Goal: Task Accomplishment & Management: Complete application form

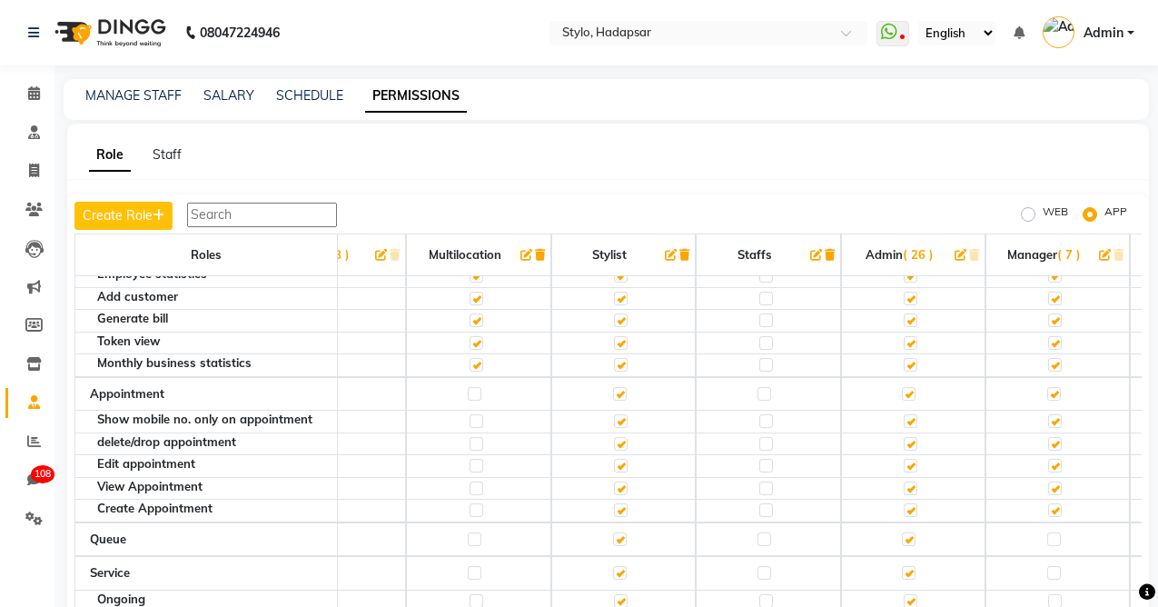
scroll to position [0, 77]
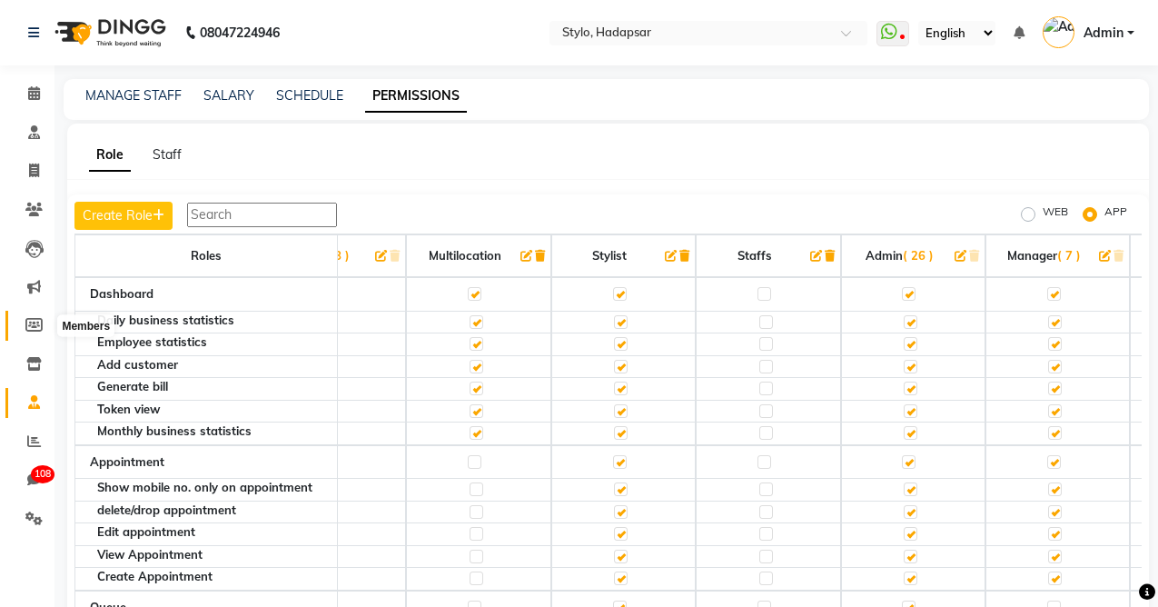
click at [34, 321] on icon at bounding box center [33, 325] width 17 height 14
select select
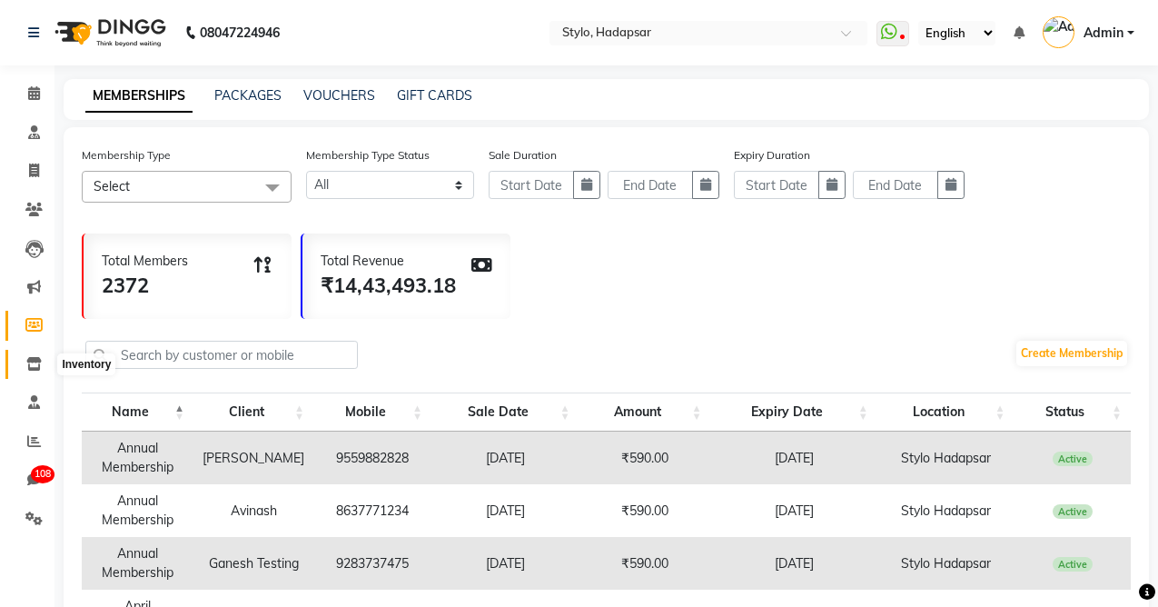
click at [32, 361] on icon at bounding box center [33, 364] width 15 height 14
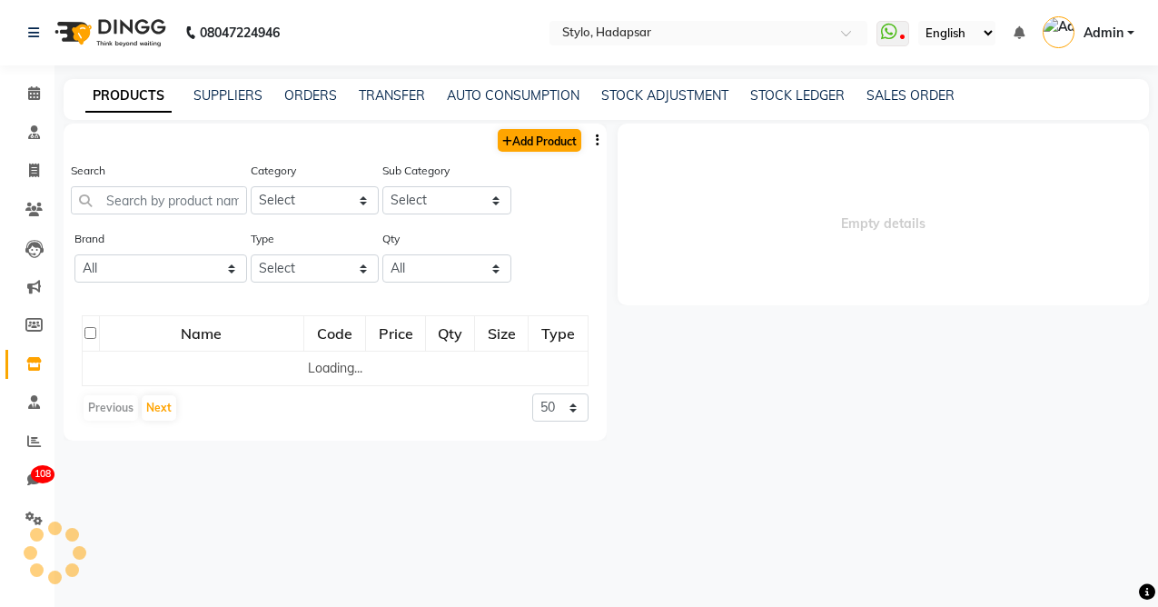
select select
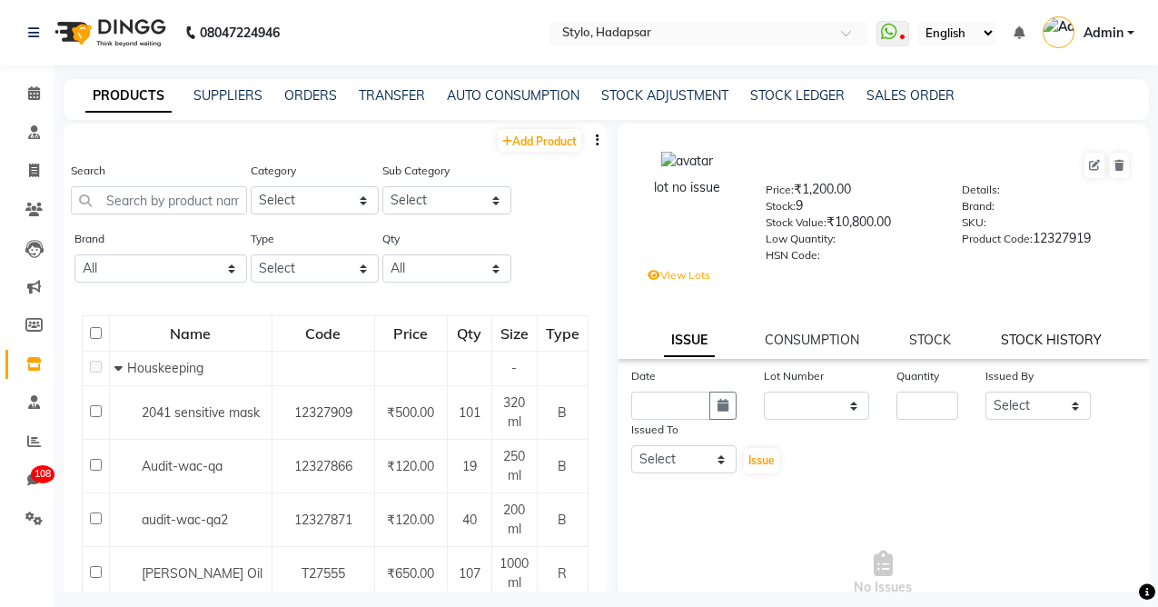
click at [1063, 336] on link "STOCK HISTORY" at bounding box center [1051, 340] width 101 height 16
select select "all"
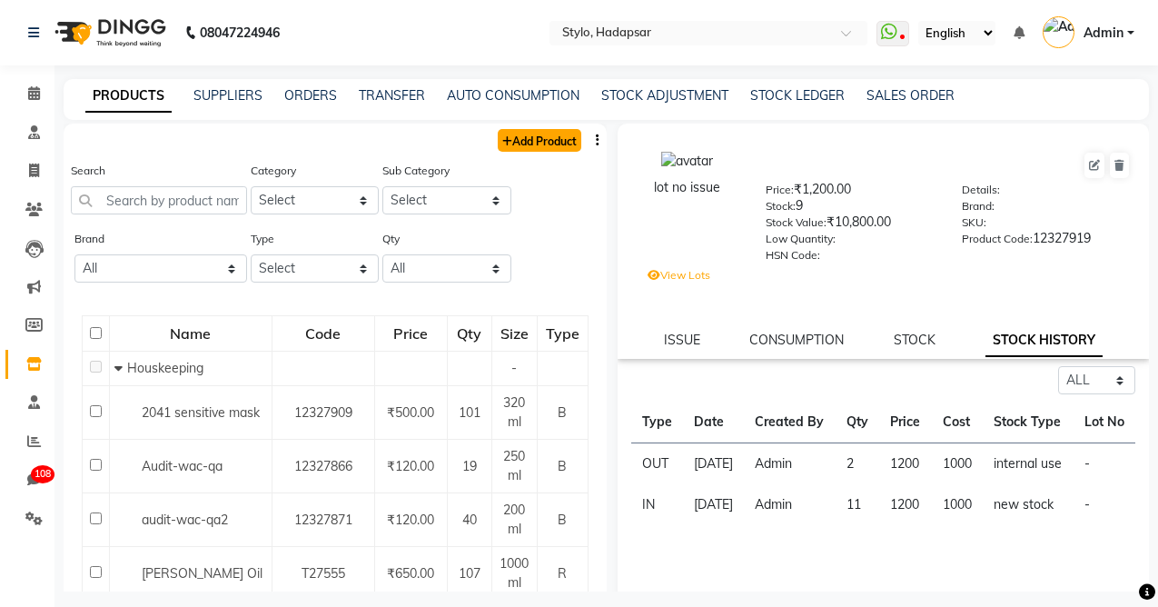
click at [539, 135] on link "Add Product" at bounding box center [540, 140] width 84 height 23
select select "true"
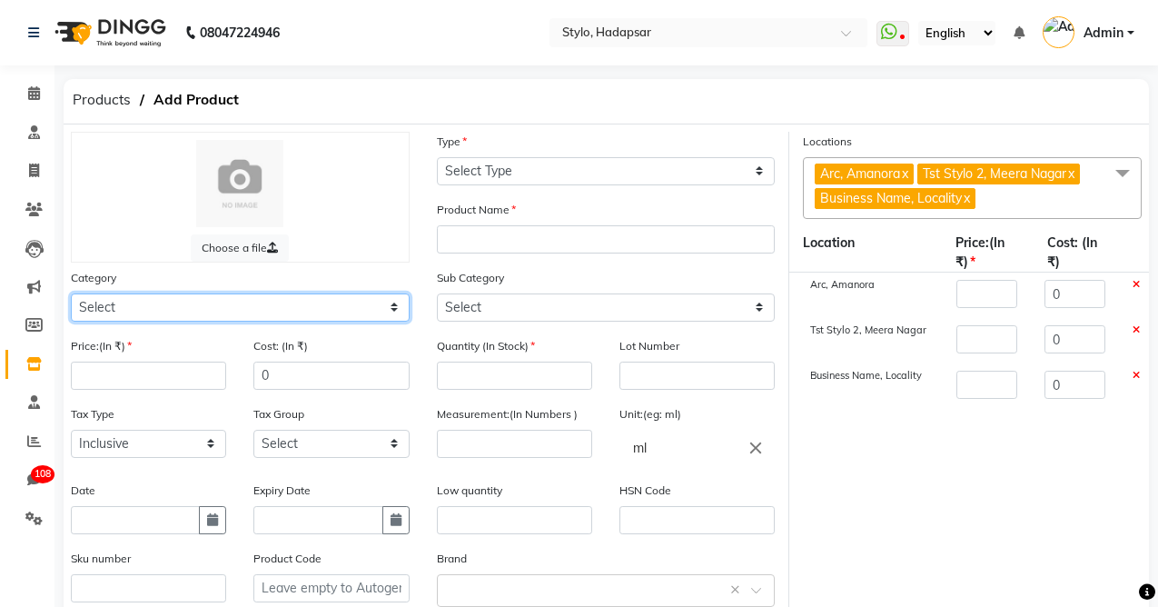
click at [144, 308] on select "Select White Hair Other Test Makeup Personal Care [PERSON_NAME] sample testing …" at bounding box center [240, 307] width 339 height 28
click at [71, 293] on select "Select White Hair Other Test Makeup Personal Care [PERSON_NAME] sample testing …" at bounding box center [240, 307] width 339 height 28
click at [124, 300] on select "Select White Hair Other Test Makeup Personal Care [PERSON_NAME] sample testing …" at bounding box center [240, 307] width 339 height 28
select select "115100"
click at [71, 293] on select "Select White Hair Other Test Makeup Personal Care [PERSON_NAME] sample testing …" at bounding box center [240, 307] width 339 height 28
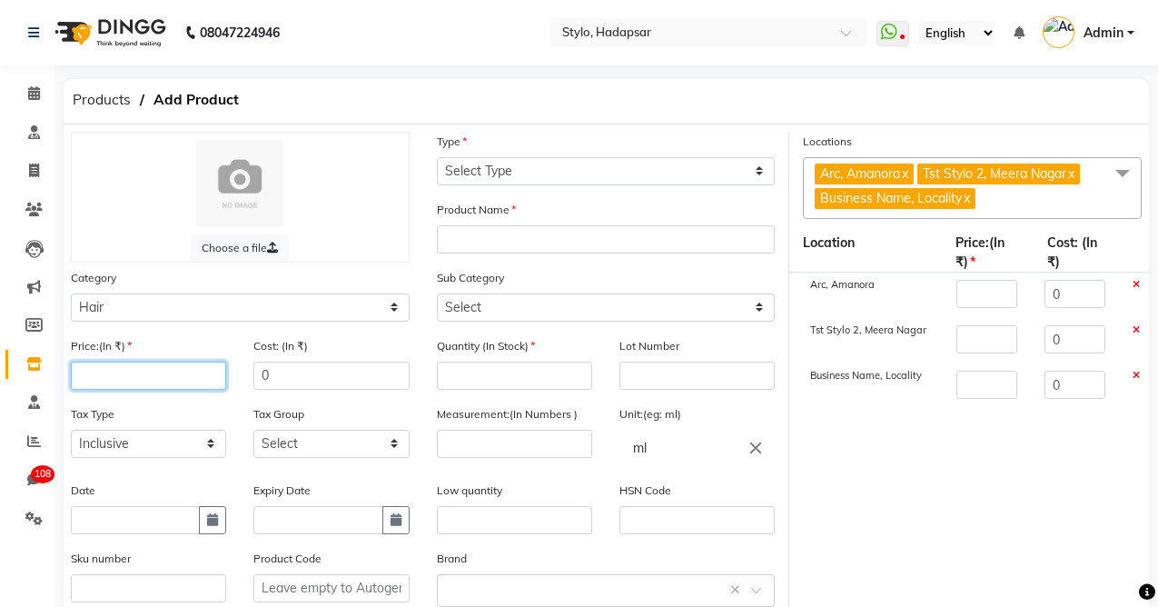
click at [111, 382] on input "number" at bounding box center [148, 375] width 155 height 28
type input "1"
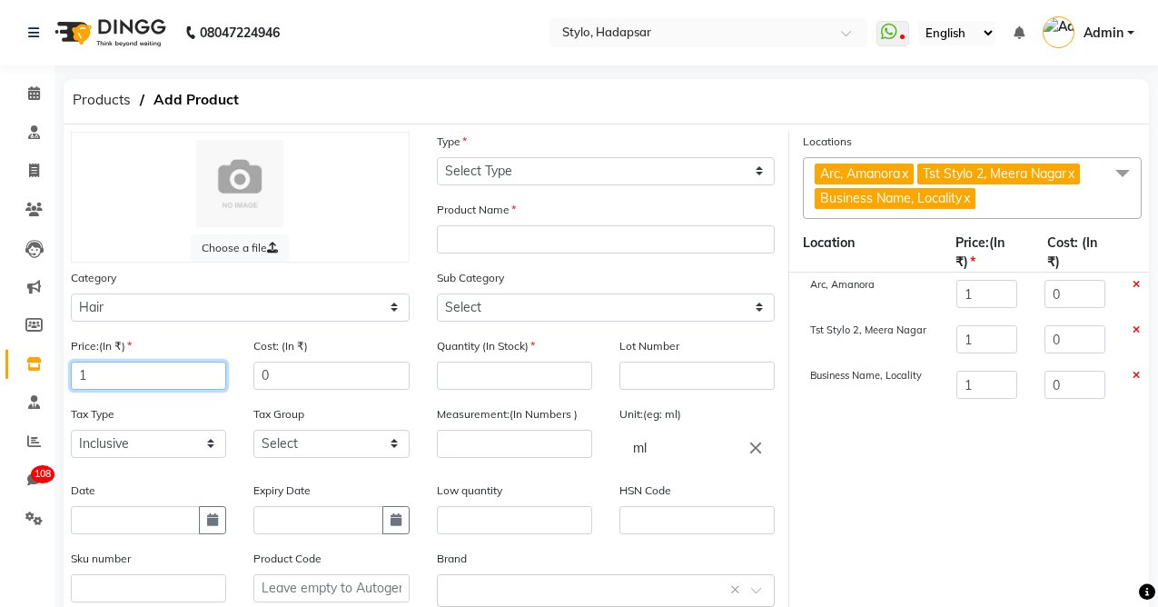
type input "10"
type input "100"
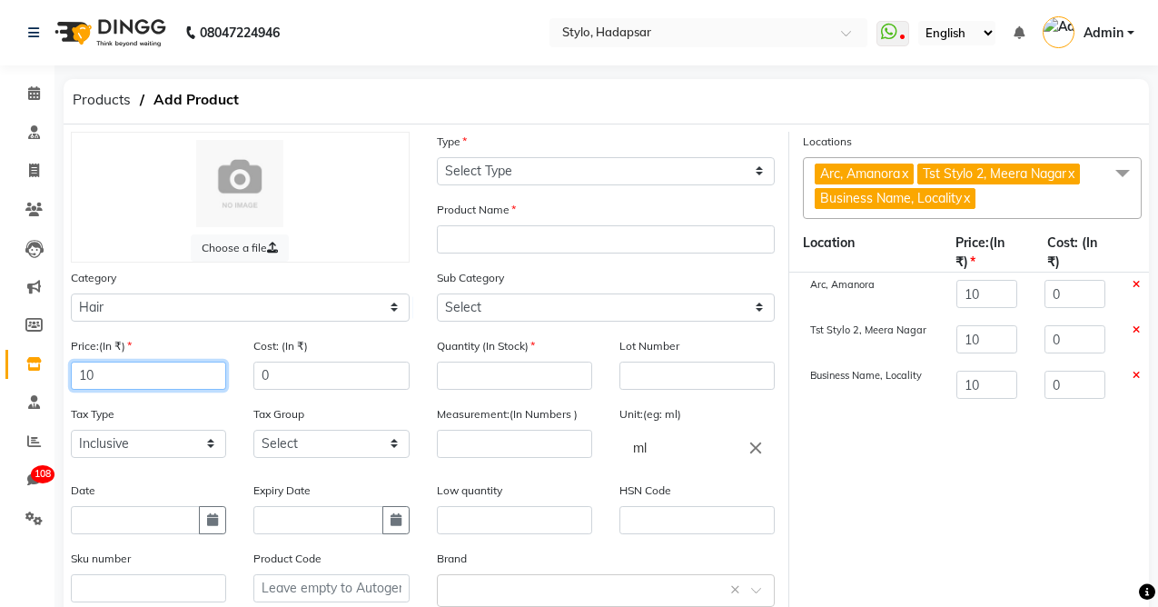
type input "100"
click at [284, 380] on input "0" at bounding box center [330, 375] width 155 height 28
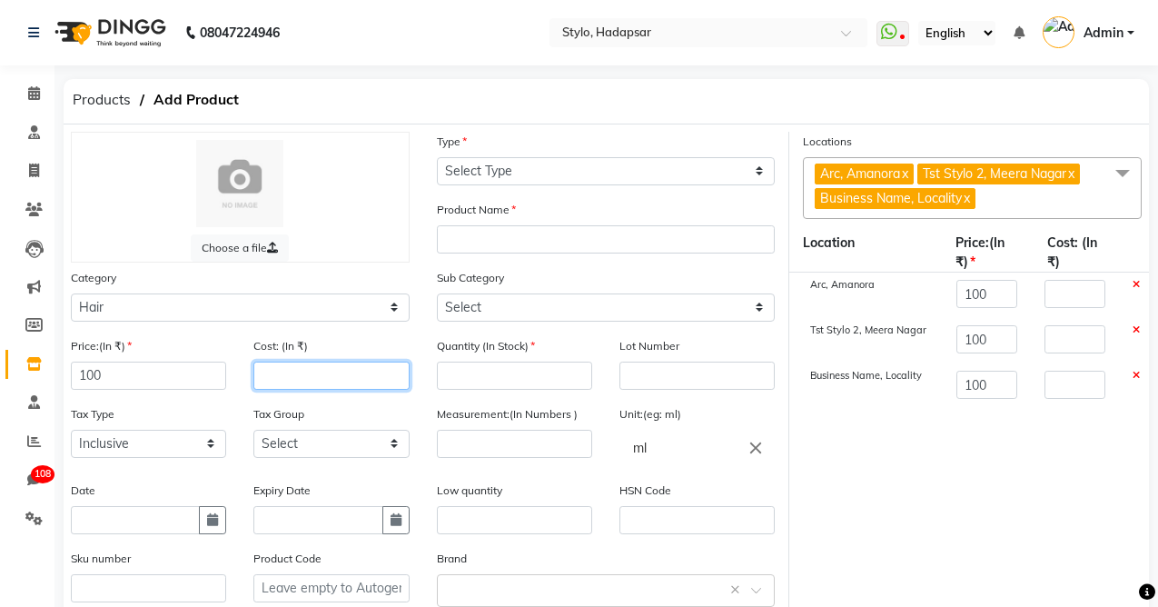
type input "8"
type input "80"
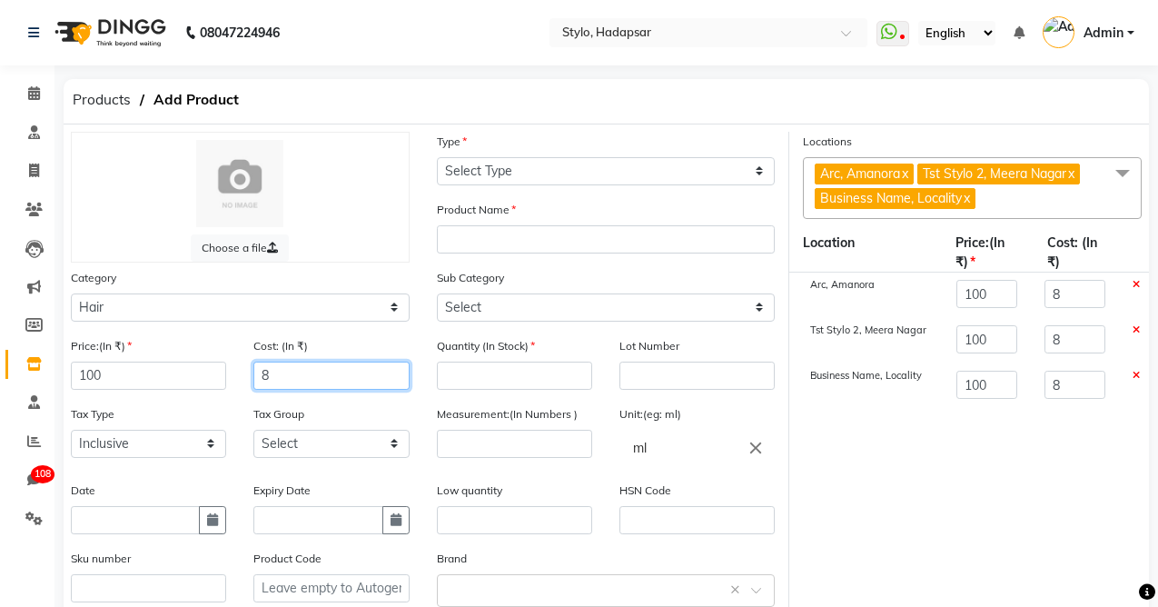
type input "80"
click at [141, 446] on select "Select Inclusive Exclusive" at bounding box center [148, 444] width 155 height 28
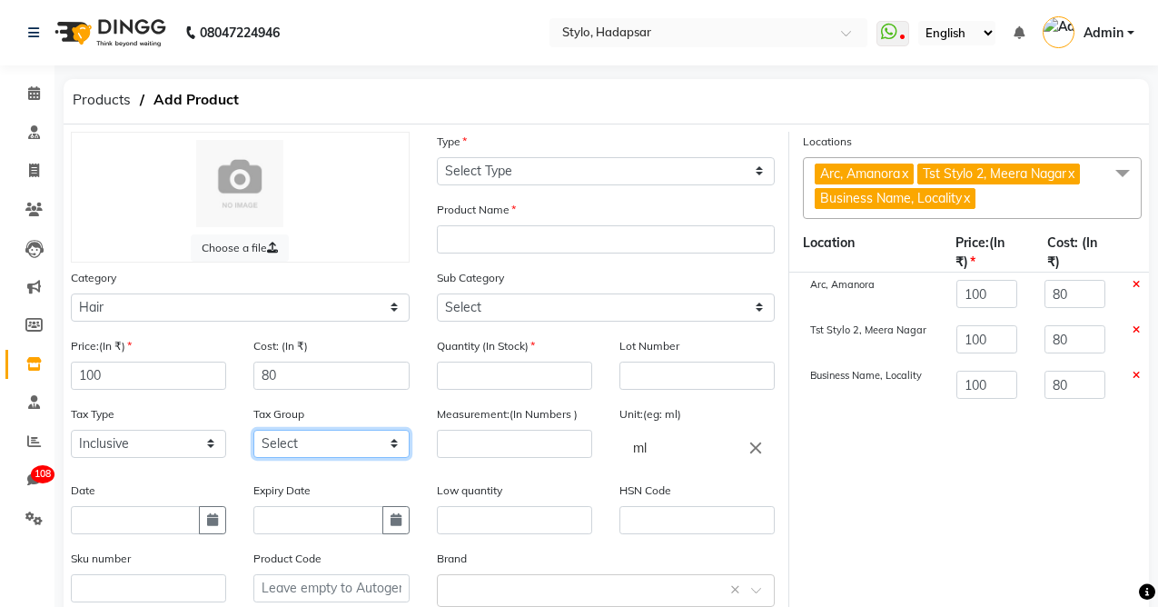
click at [286, 441] on select "Select Lmn ama xyz testfinal1 PQRD samfinal1 prodsync test Pat B1 PQR Tax Test …" at bounding box center [330, 444] width 155 height 28
select select "231"
click at [253, 430] on select "Select Lmn ama xyz testfinal1 PQRD samfinal1 prodsync test Pat B1 PQR Tax Test …" at bounding box center [330, 444] width 155 height 28
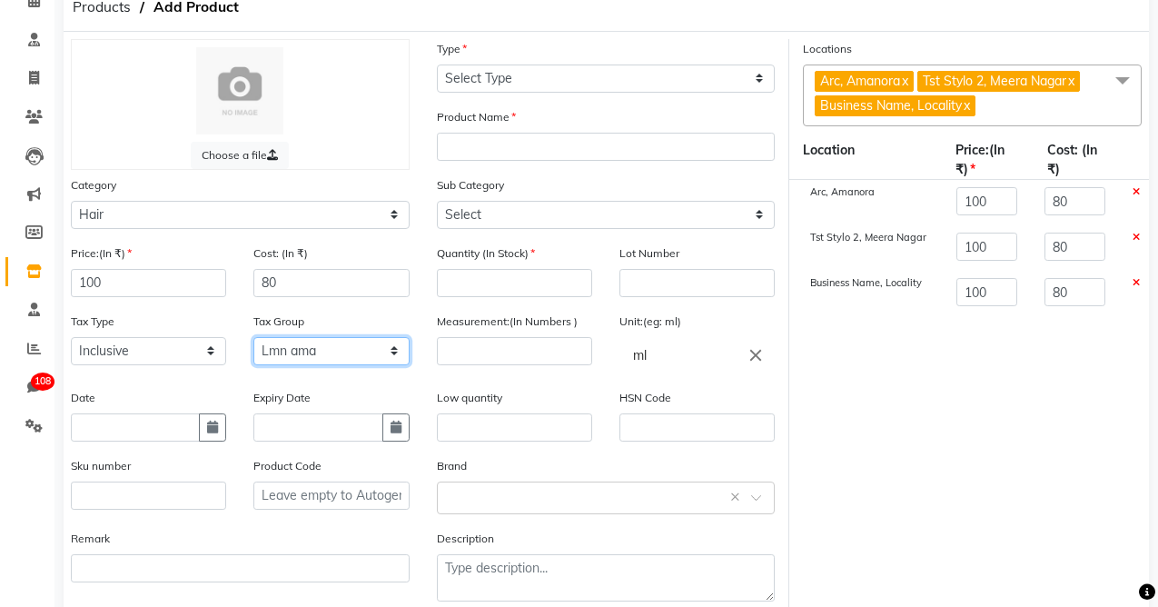
scroll to position [134, 0]
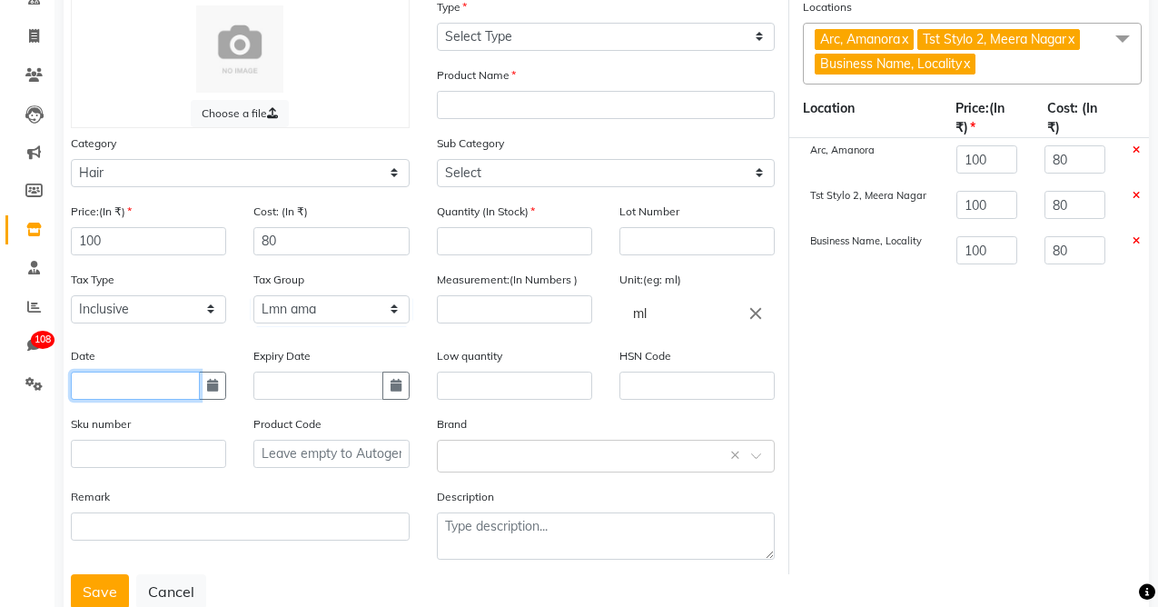
click at [147, 384] on input "text" at bounding box center [135, 385] width 129 height 28
select select "9"
select select "2025"
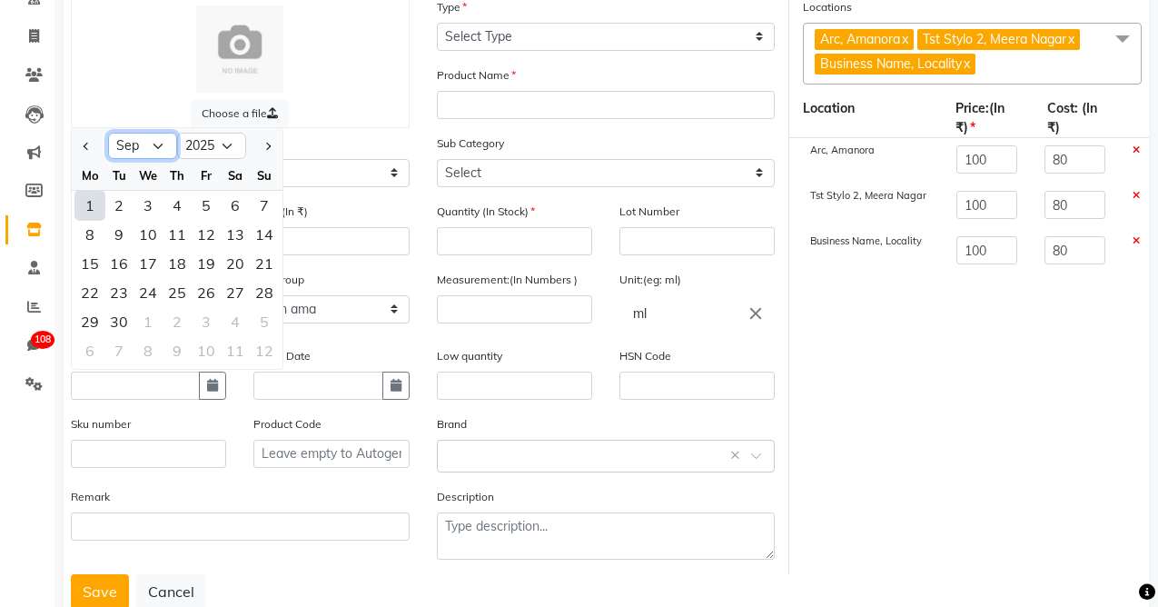
click at [129, 143] on select "Jan Feb Mar Apr May Jun [DATE] Aug Sep Oct Nov Dec" at bounding box center [142, 146] width 69 height 27
select select "7"
click at [108, 133] on select "Jan Feb Mar Apr May Jun [DATE] Aug Sep Oct Nov Dec" at bounding box center [142, 146] width 69 height 27
click at [203, 204] on div "4" at bounding box center [206, 205] width 29 height 29
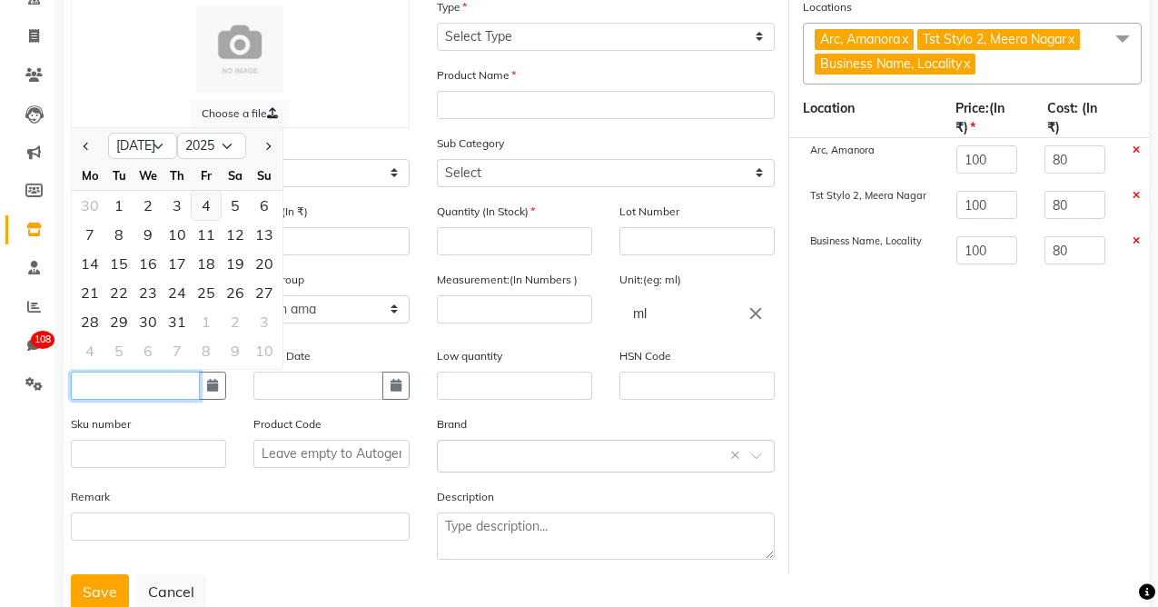
type input "[DATE]"
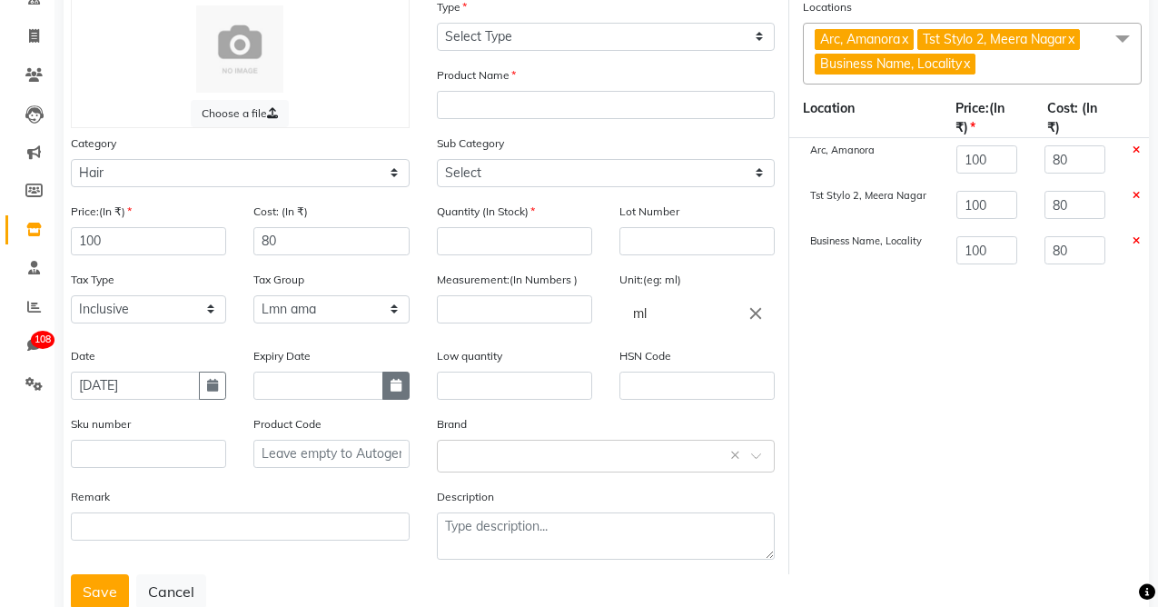
click at [392, 388] on icon "button" at bounding box center [396, 385] width 11 height 13
select select "9"
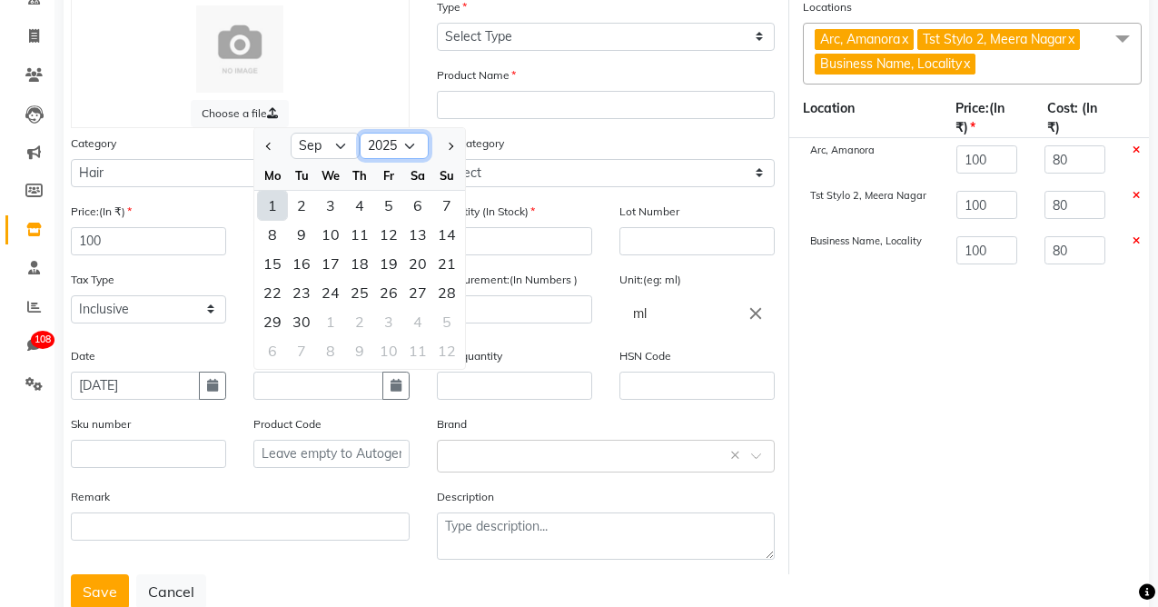
click at [398, 145] on select "2015 2016 2017 2018 2019 2020 2021 2022 2023 2024 2025 2026 2027 2028 2029 2030…" at bounding box center [394, 146] width 69 height 27
select select "2026"
click at [360, 133] on select "2015 2016 2017 2018 2019 2020 2021 2022 2023 2024 2025 2026 2027 2028 2029 2030…" at bounding box center [394, 146] width 69 height 27
click at [396, 211] on div "4" at bounding box center [388, 205] width 29 height 29
type input "[DATE]"
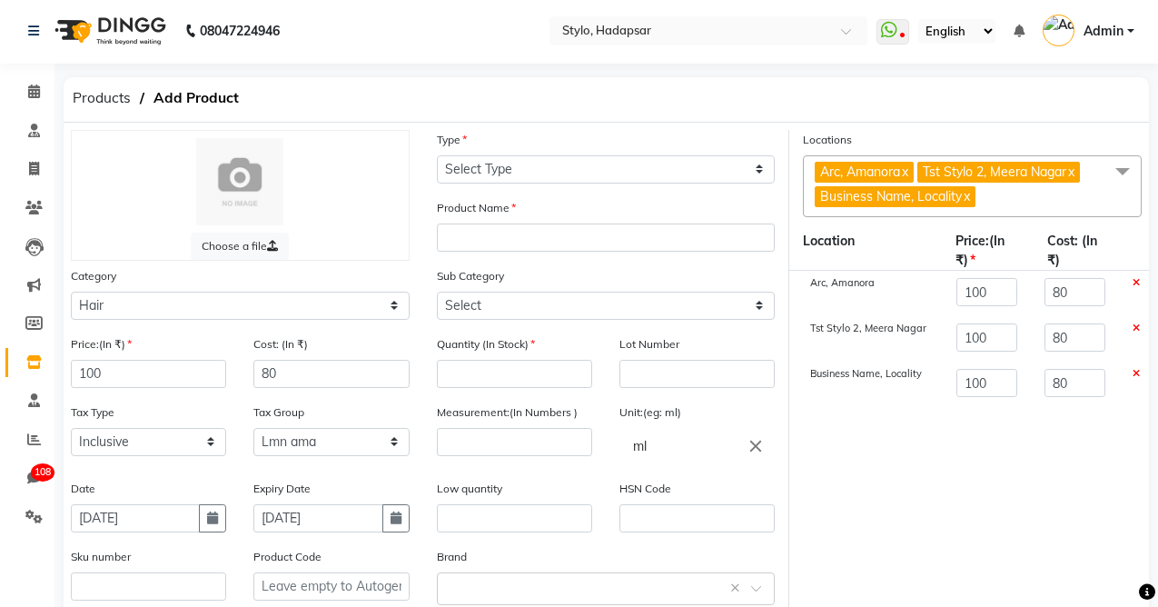
scroll to position [0, 0]
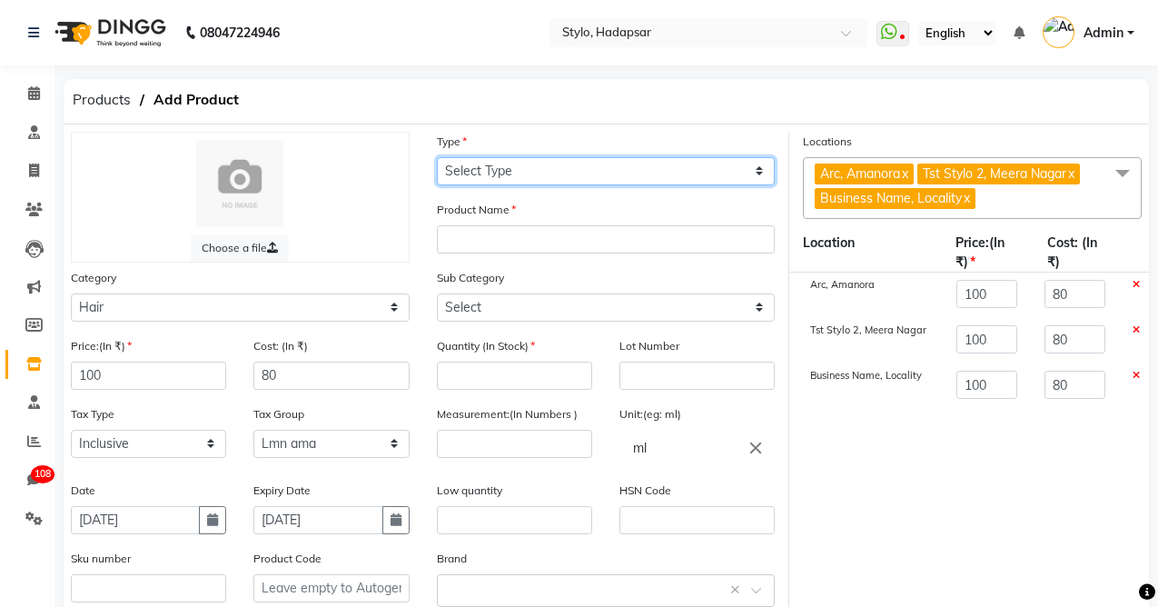
click at [510, 166] on select "Select Type Both Retail Consumable" at bounding box center [606, 171] width 339 height 28
select select "B"
click at [437, 157] on select "Select Type Both Retail Consumable" at bounding box center [606, 171] width 339 height 28
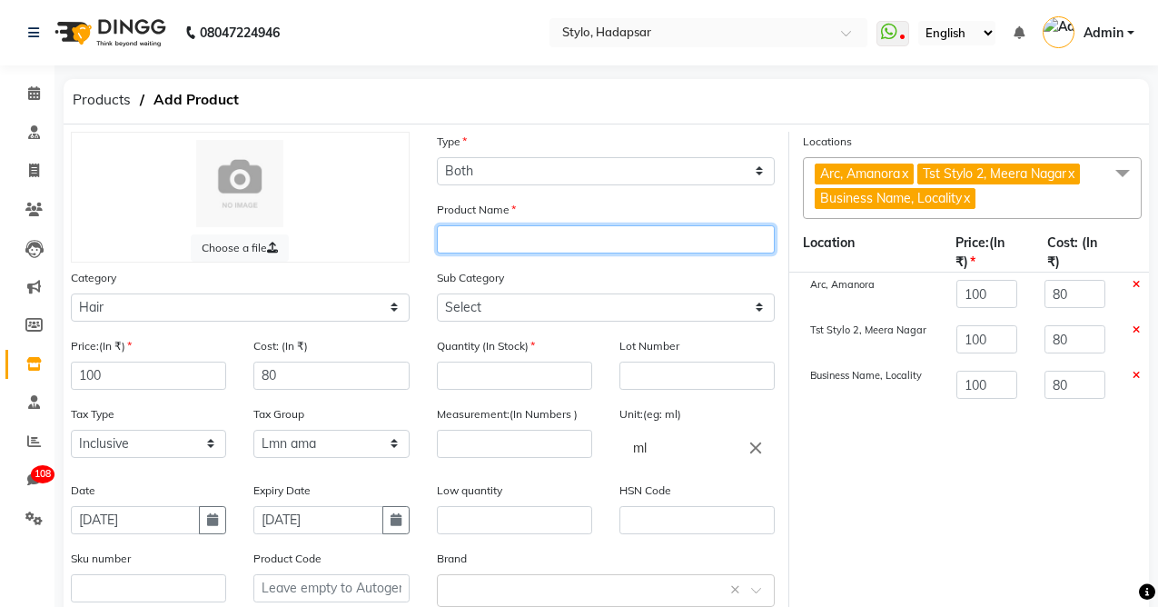
click at [480, 233] on input "text" at bounding box center [606, 239] width 339 height 28
type input "test review"
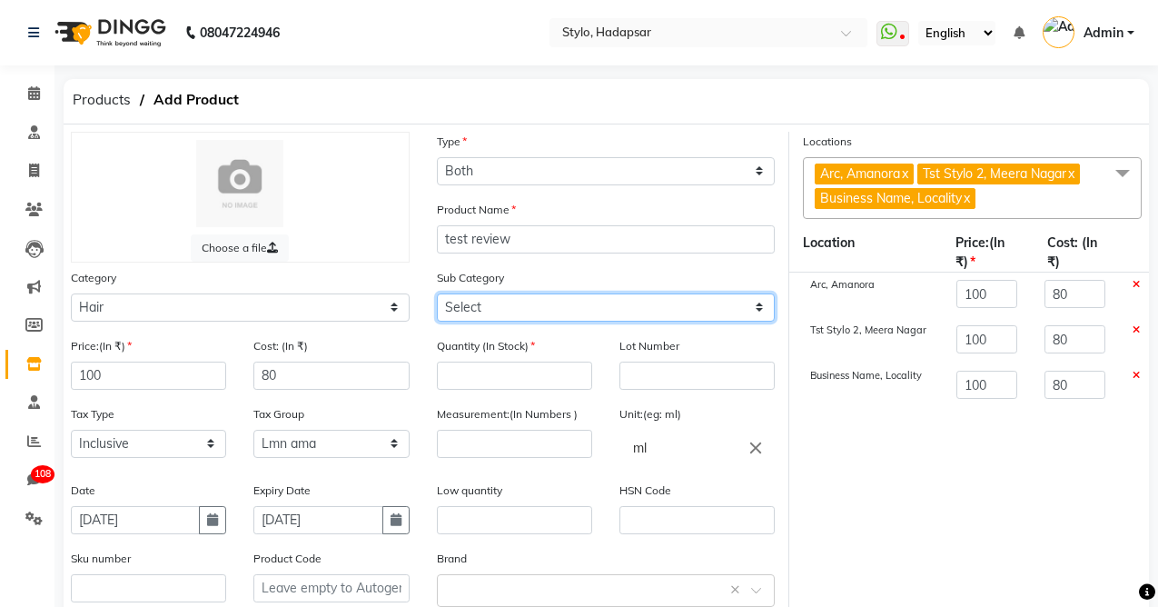
click at [487, 302] on select "Select Conditioner Shampoo Cream Mask Oil Serum Color Appliances Treatment" at bounding box center [606, 307] width 339 height 28
select select "115102"
click at [437, 293] on select "Select Conditioner Shampoo Cream Mask Oil Serum Color Appliances Treatment" at bounding box center [606, 307] width 339 height 28
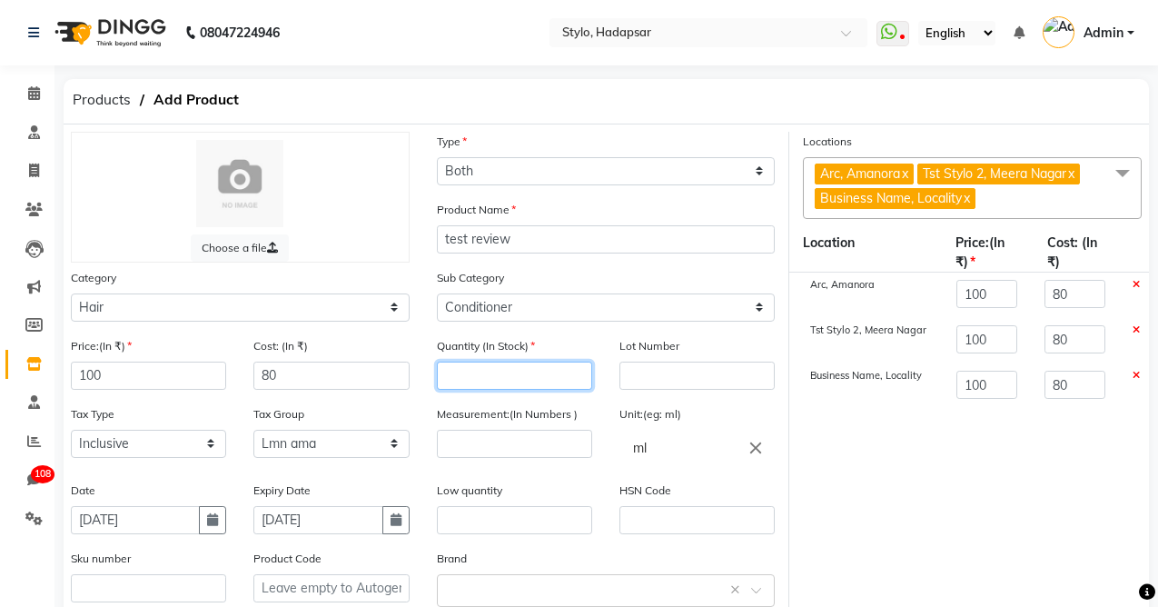
click at [489, 371] on input "number" at bounding box center [514, 375] width 155 height 28
type input "10"
click at [663, 370] on input "text" at bounding box center [696, 375] width 155 height 28
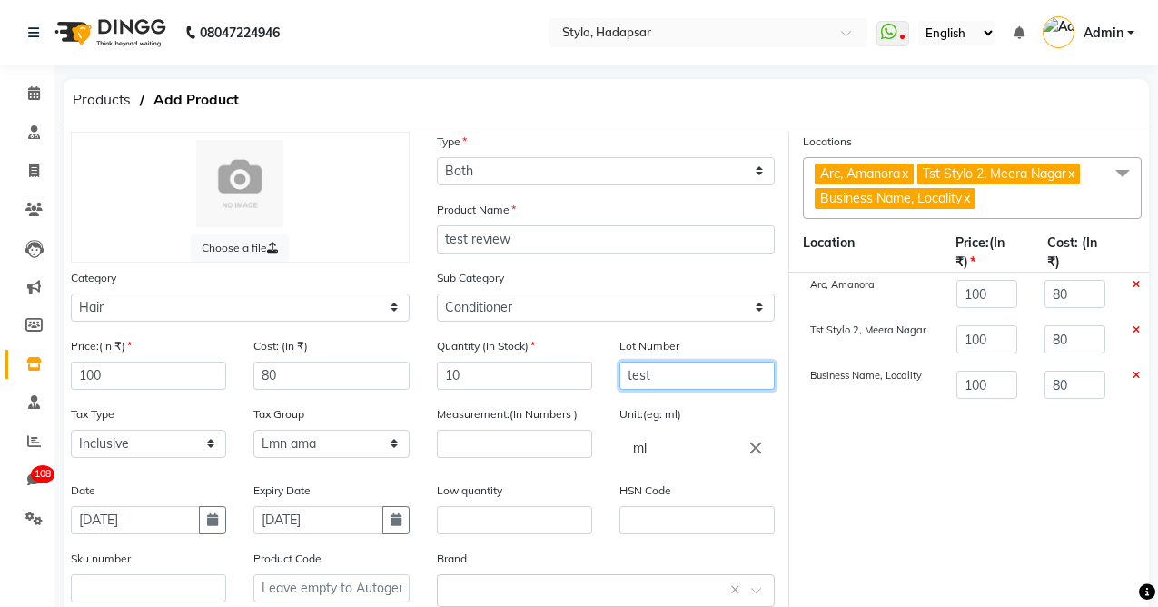
type input "test"
click at [1135, 285] on icon at bounding box center [1136, 285] width 7 height 10
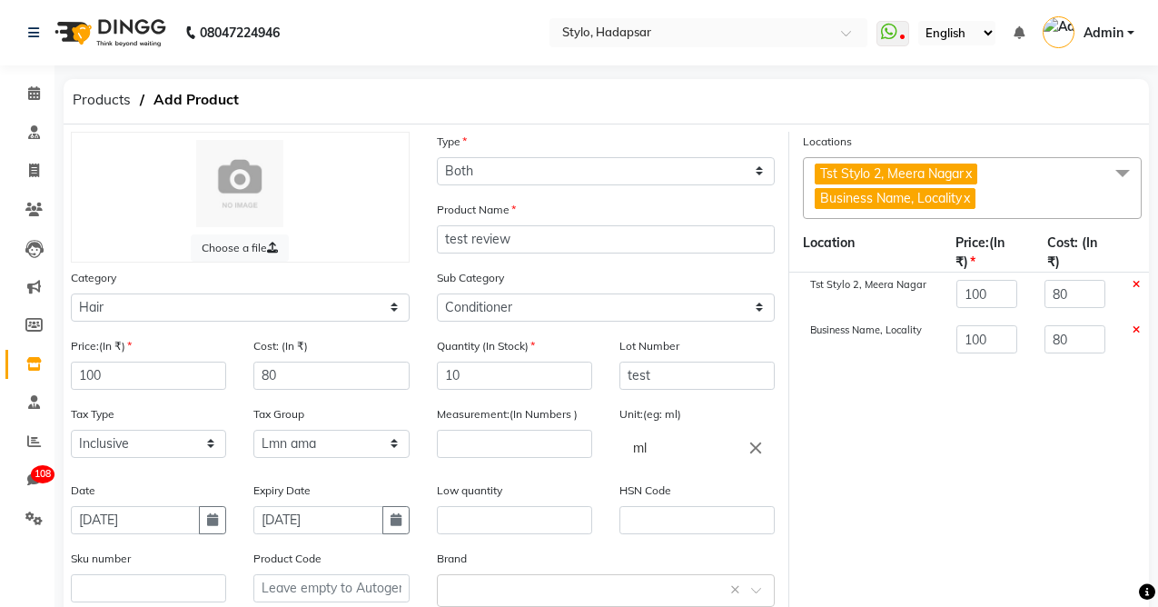
click at [1135, 285] on icon at bounding box center [1136, 285] width 7 height 10
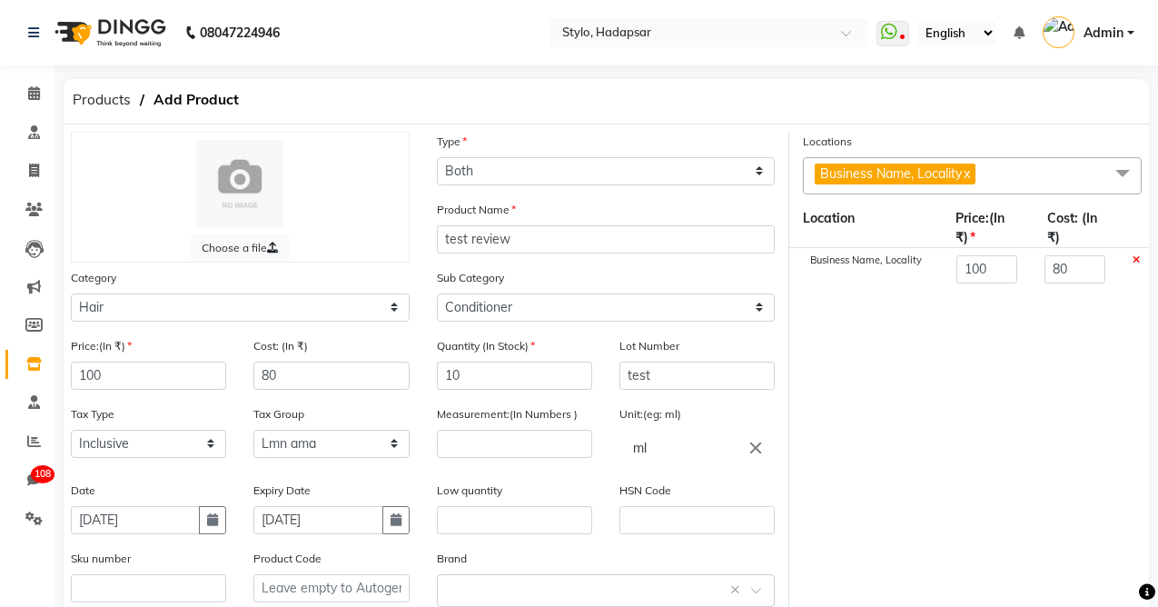
click at [1138, 260] on icon at bounding box center [1136, 260] width 7 height 10
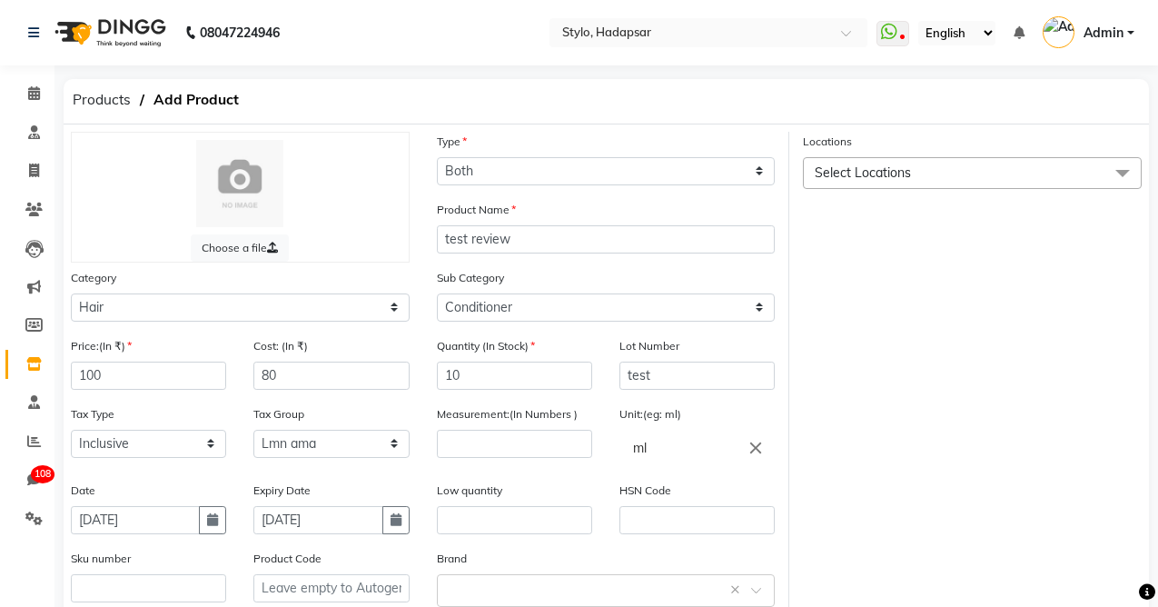
click at [1065, 163] on span "Select Locations" at bounding box center [972, 173] width 339 height 32
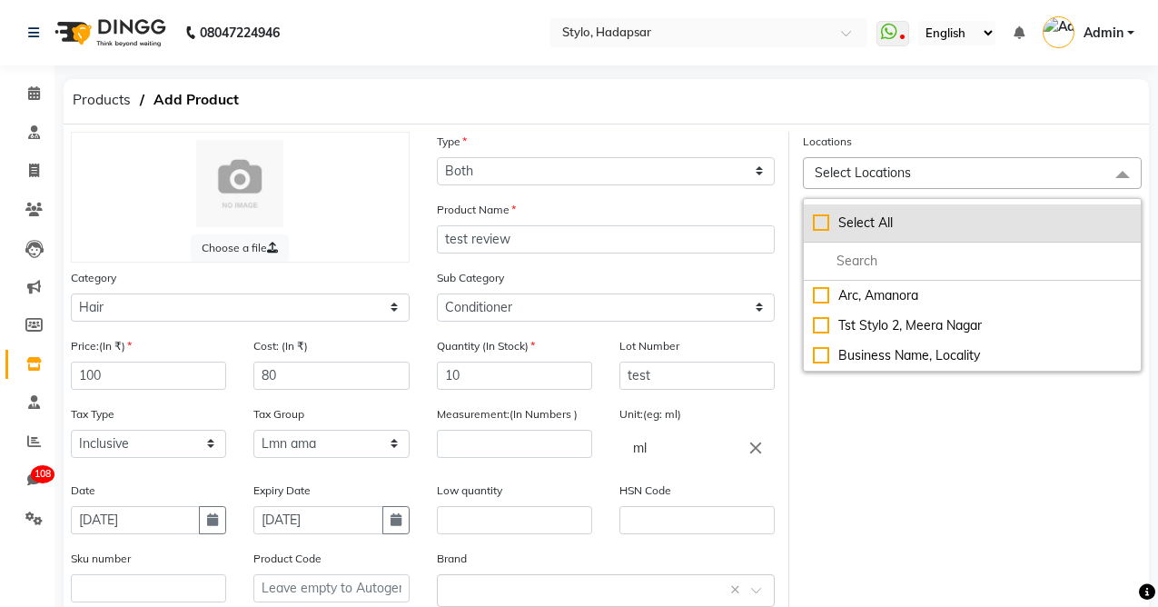
click at [820, 217] on div "Select All" at bounding box center [972, 222] width 319 height 19
checkbox input "true"
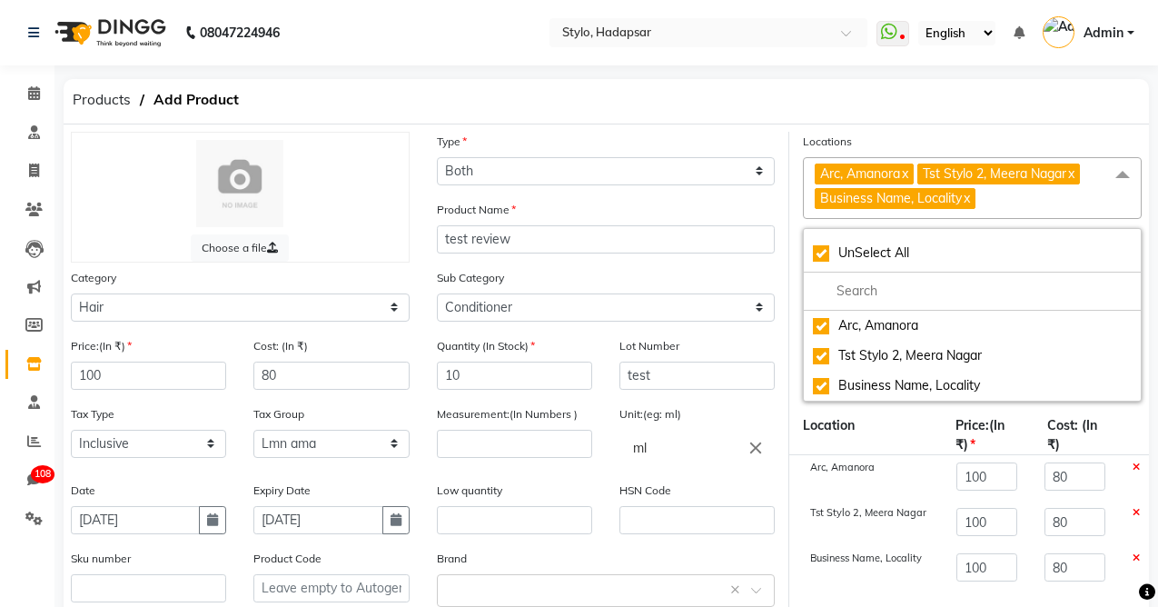
click at [900, 432] on div "Location" at bounding box center [865, 435] width 153 height 38
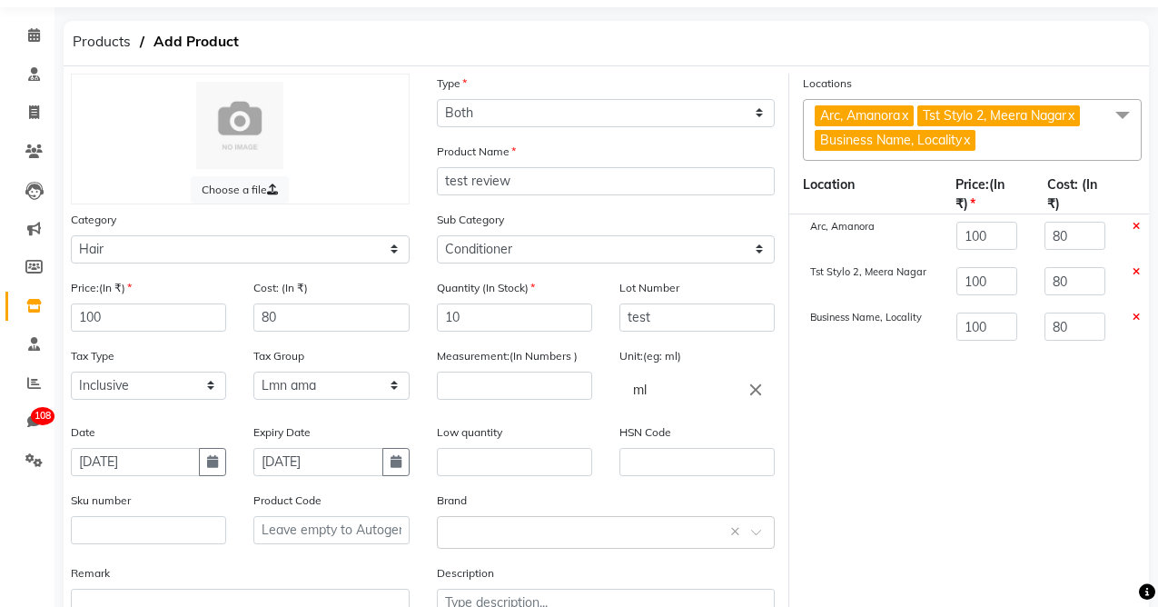
scroll to position [188, 0]
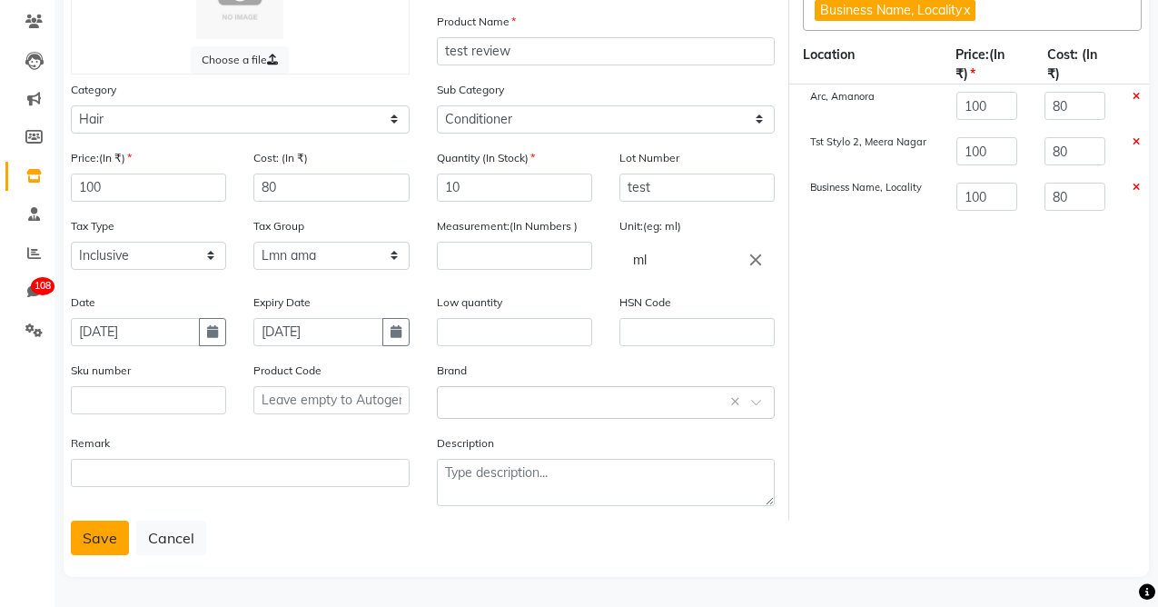
click at [93, 535] on button "Save" at bounding box center [100, 537] width 58 height 35
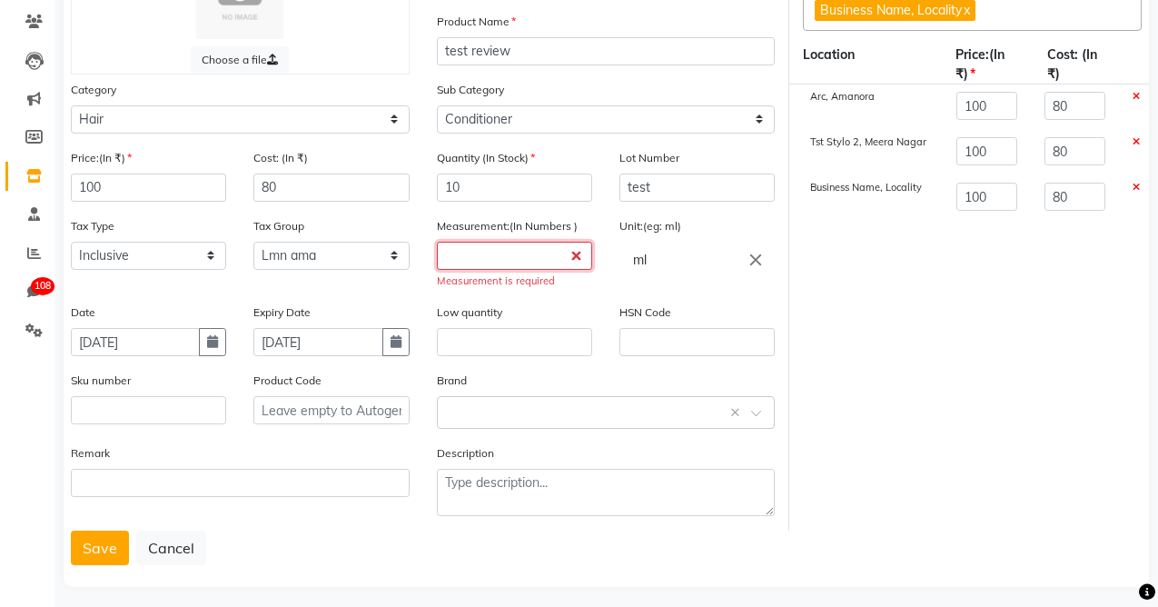
click at [470, 258] on input "number" at bounding box center [514, 256] width 155 height 28
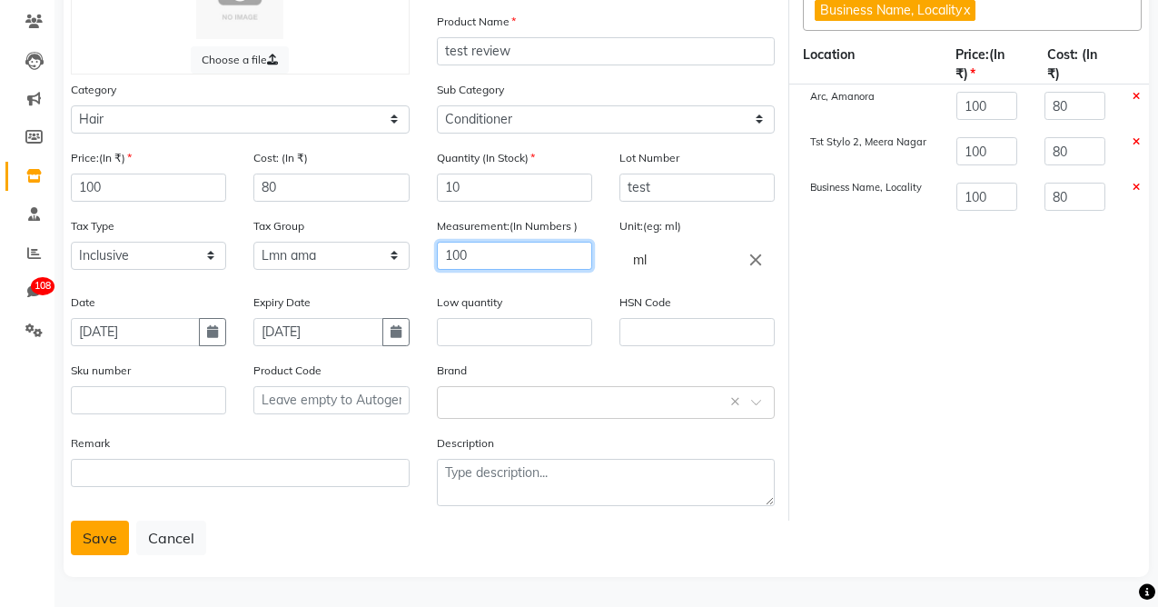
type input "100"
click at [104, 537] on button "Save" at bounding box center [100, 537] width 58 height 35
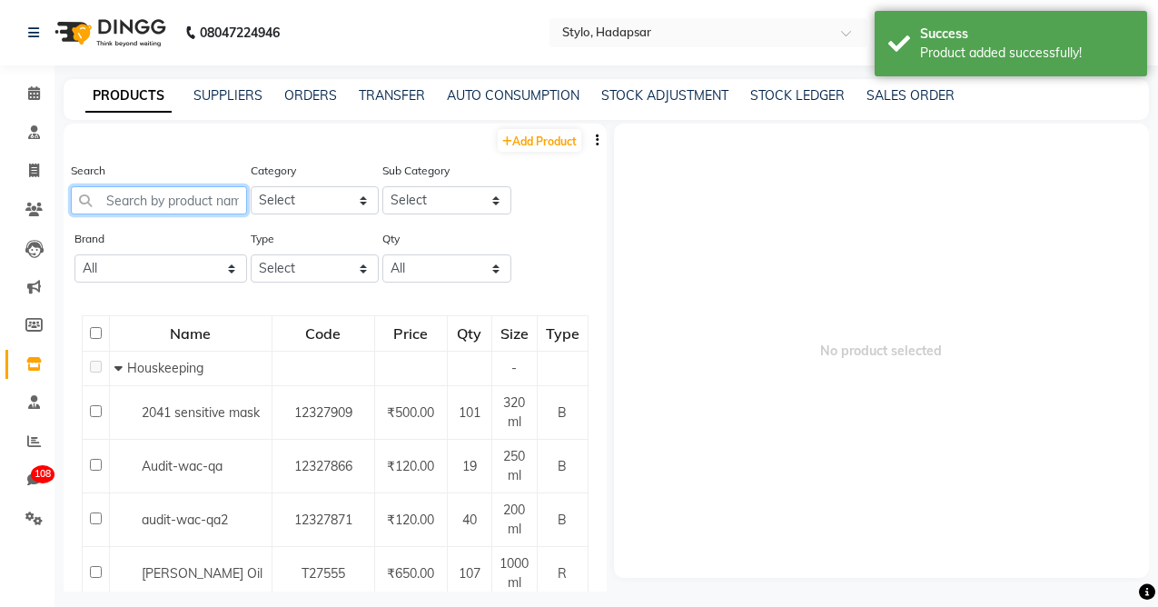
click at [136, 201] on input "text" at bounding box center [159, 200] width 176 height 28
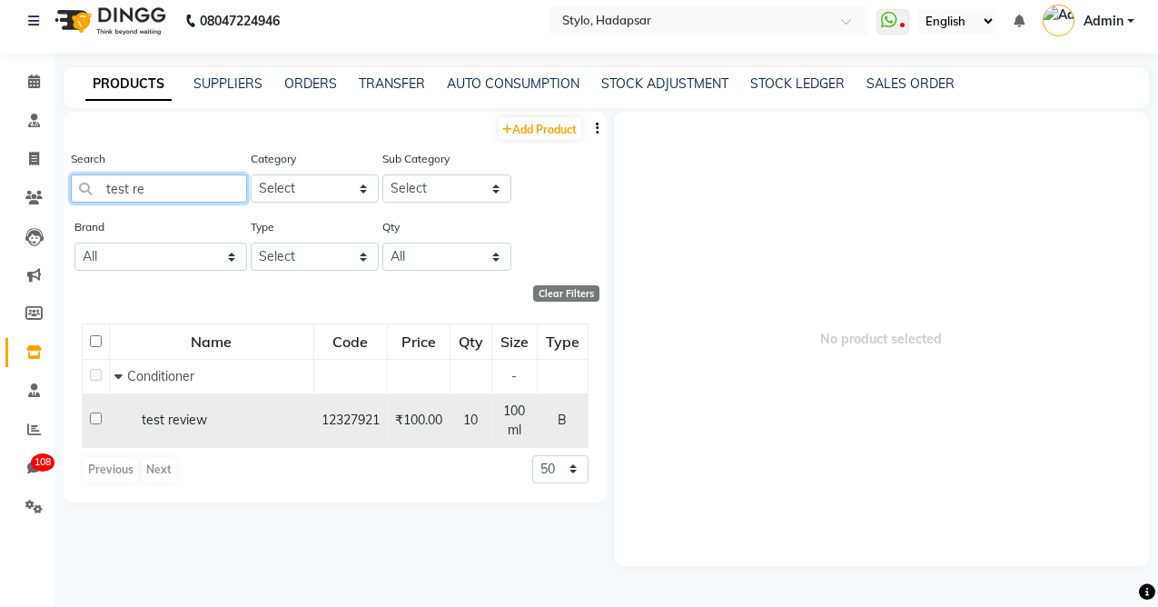
type input "test re"
click at [195, 428] on div "test review" at bounding box center [211, 420] width 194 height 19
select select
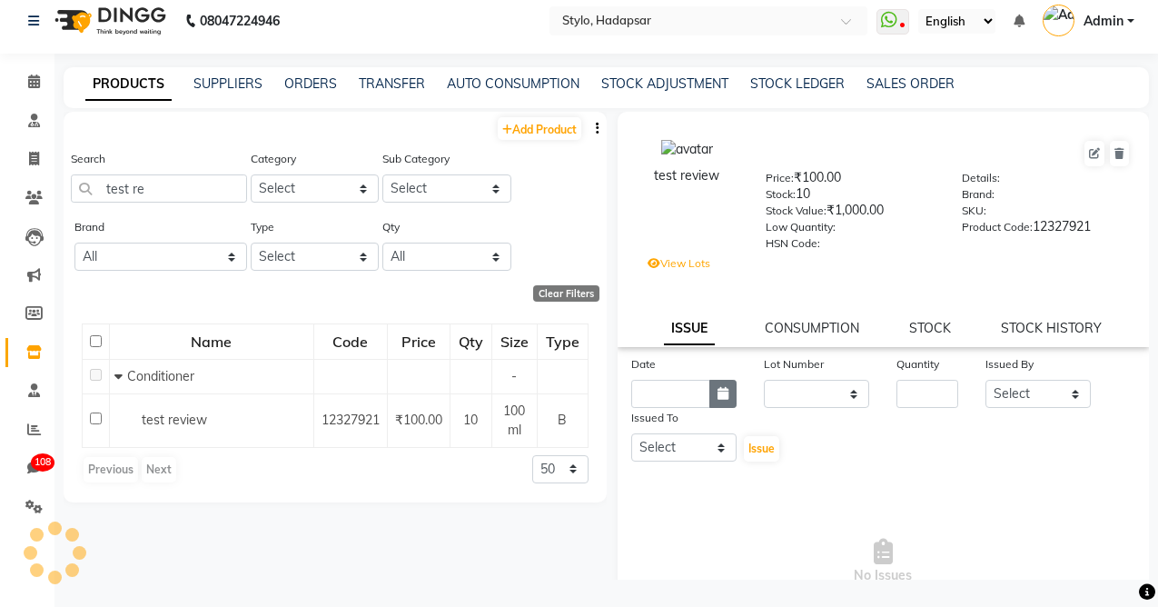
click at [723, 390] on icon "button" at bounding box center [723, 393] width 11 height 13
select select "9"
select select "2025"
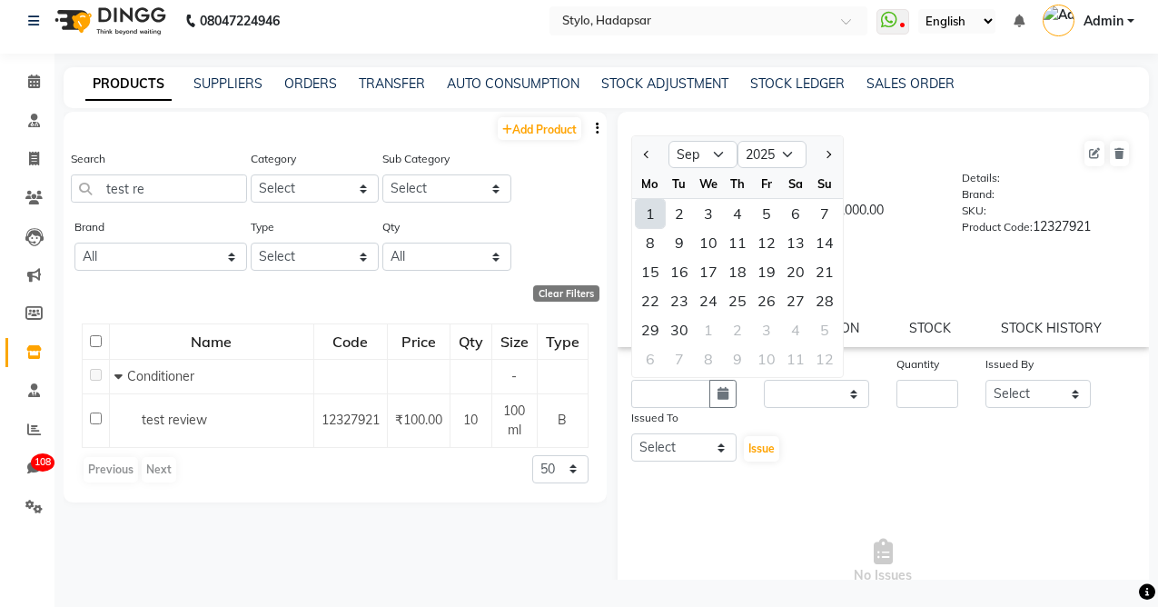
click at [655, 209] on div "1" at bounding box center [650, 213] width 29 height 29
type input "[DATE]"
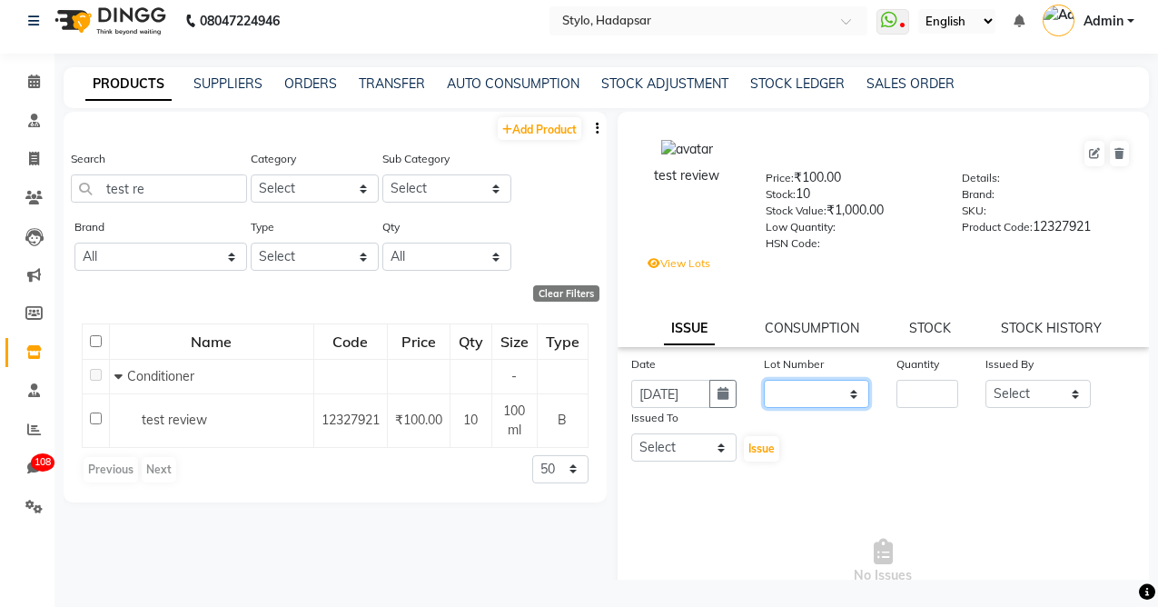
click at [799, 394] on select "None test / [DATE]" at bounding box center [816, 394] width 105 height 28
select select "2827"
click at [764, 380] on select "None test / [DATE]" at bounding box center [816, 394] width 105 height 28
click at [920, 396] on input "number" at bounding box center [927, 394] width 62 height 28
type input "1"
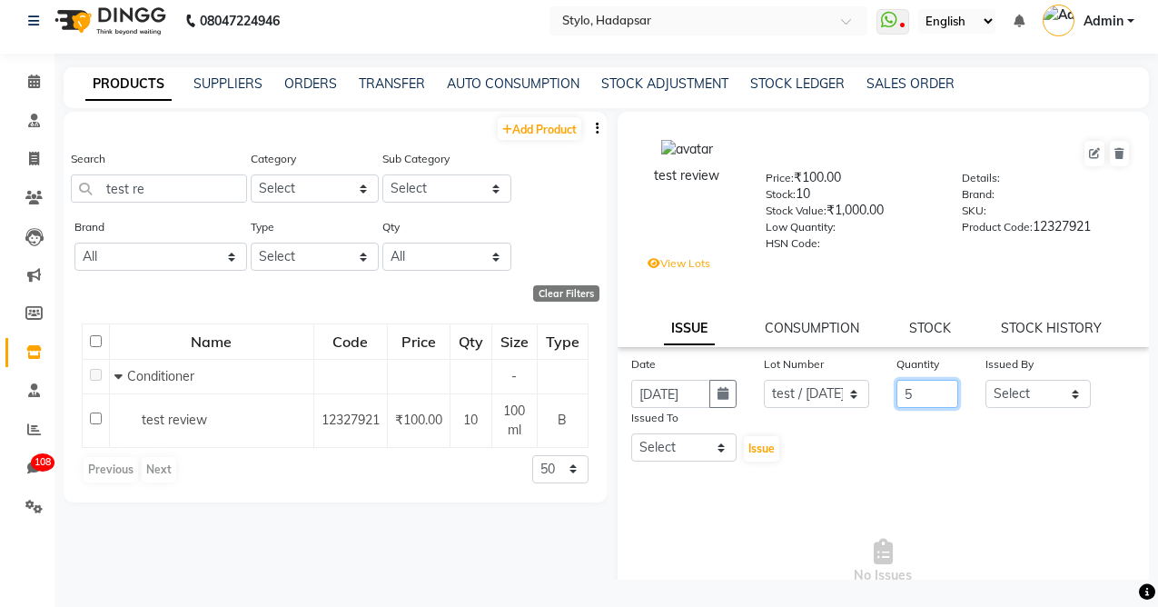
type input "5"
click at [1041, 398] on select "Select aadi [PERSON_NAME] Abc testing abhi Admin A Amit Ankit [PERSON_NAME] ash…" at bounding box center [1037, 394] width 105 height 28
select select "5396"
click at [985, 380] on select "Select aadi [PERSON_NAME] Abc testing abhi Admin A Amit Ankit [PERSON_NAME] ash…" at bounding box center [1037, 394] width 105 height 28
click at [690, 449] on select "Select aadi [PERSON_NAME] Abc testing abhi Admin A Amit Ankit [PERSON_NAME] ash…" at bounding box center [683, 447] width 105 height 28
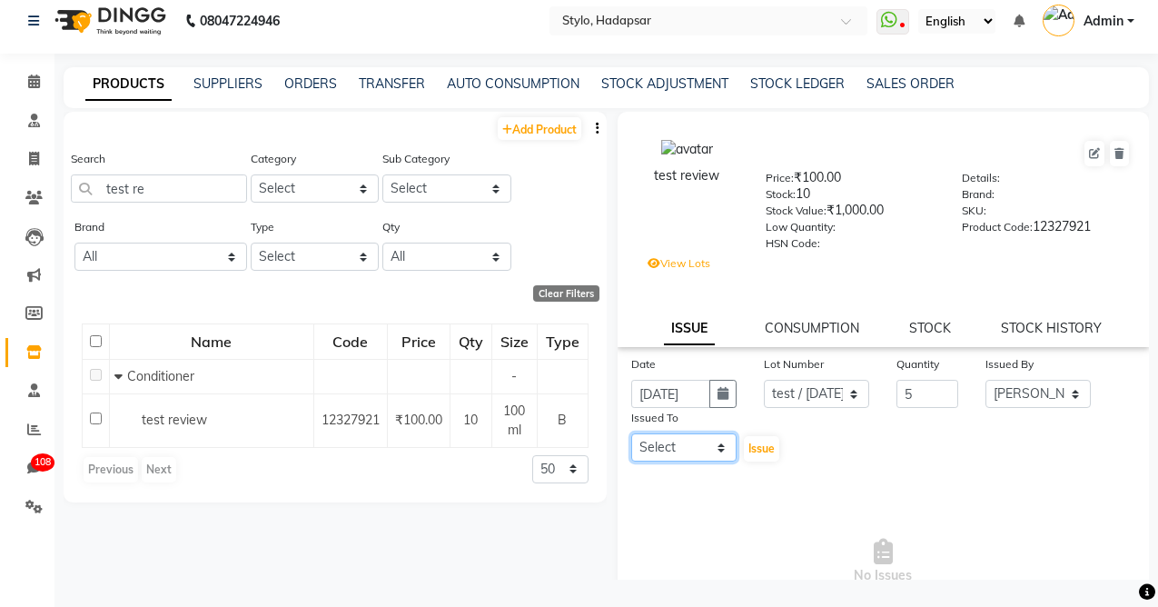
select select "5396"
click at [631, 433] on select "Select aadi [PERSON_NAME] Abc testing abhi Admin A Amit Ankit [PERSON_NAME] ash…" at bounding box center [683, 447] width 105 height 28
click at [757, 451] on span "Issue" at bounding box center [761, 448] width 26 height 14
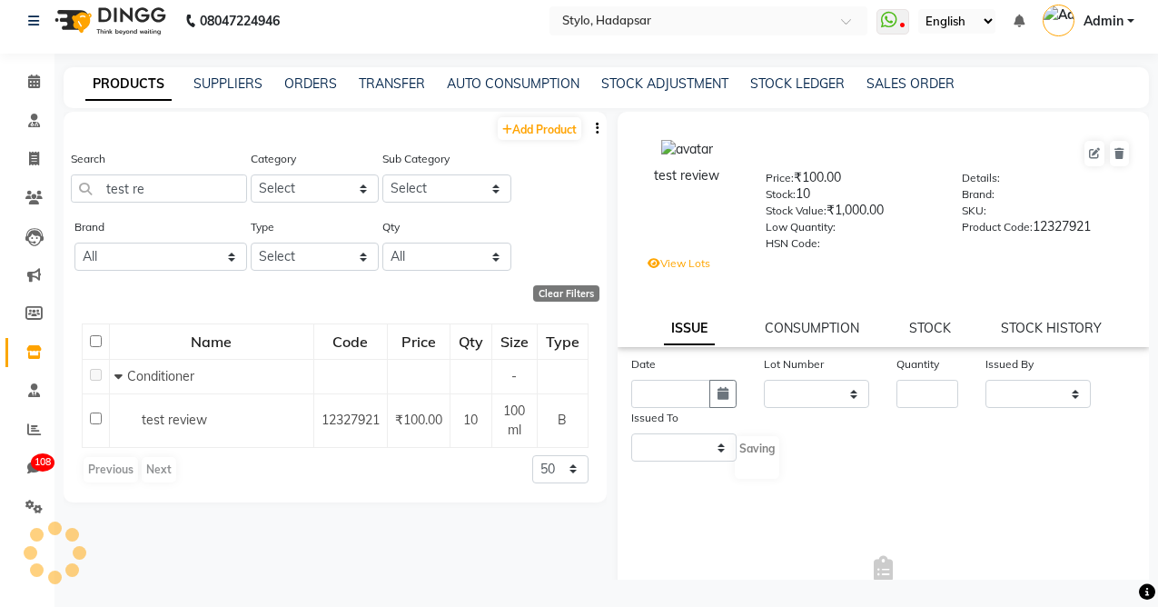
select select
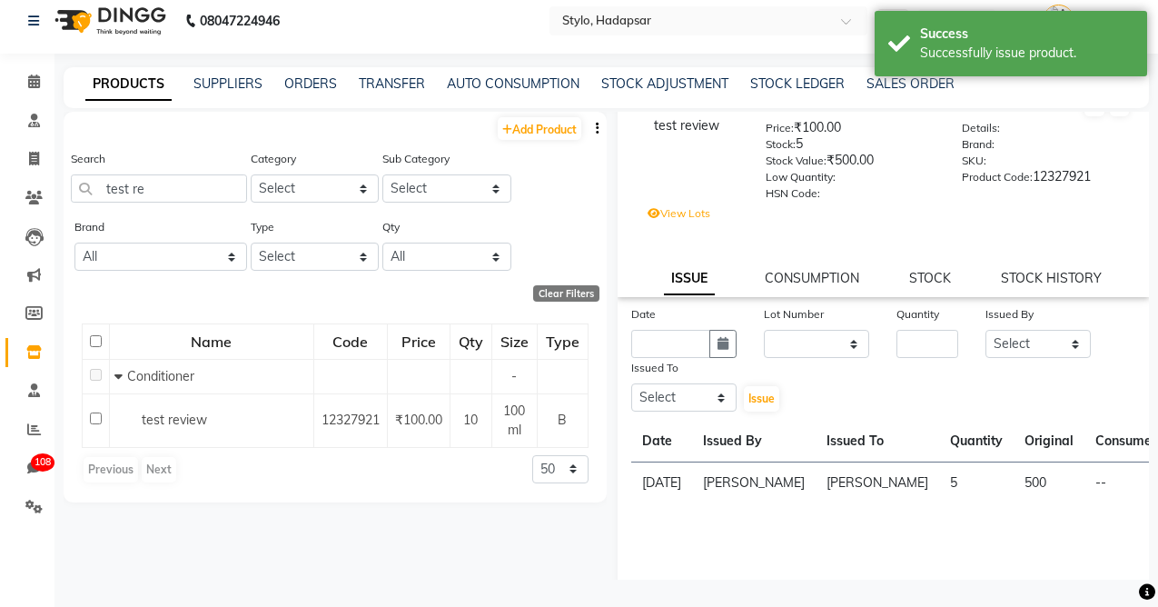
scroll to position [59, 0]
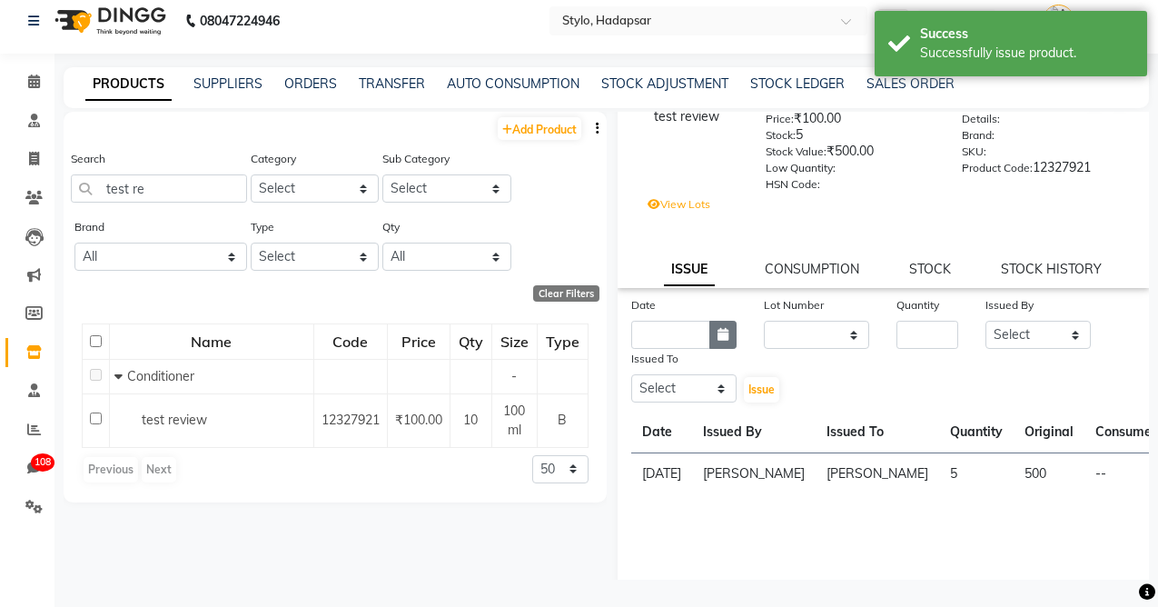
click at [718, 330] on icon "button" at bounding box center [723, 334] width 11 height 13
select select "9"
select select "2025"
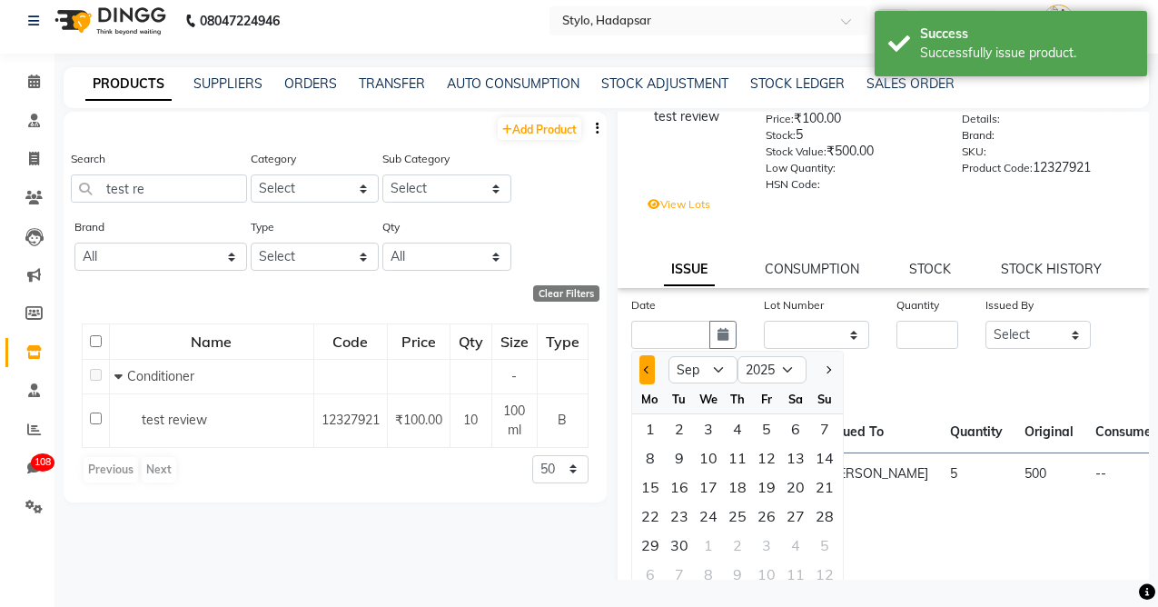
click at [647, 365] on button "Previous month" at bounding box center [646, 369] width 15 height 29
select select "8"
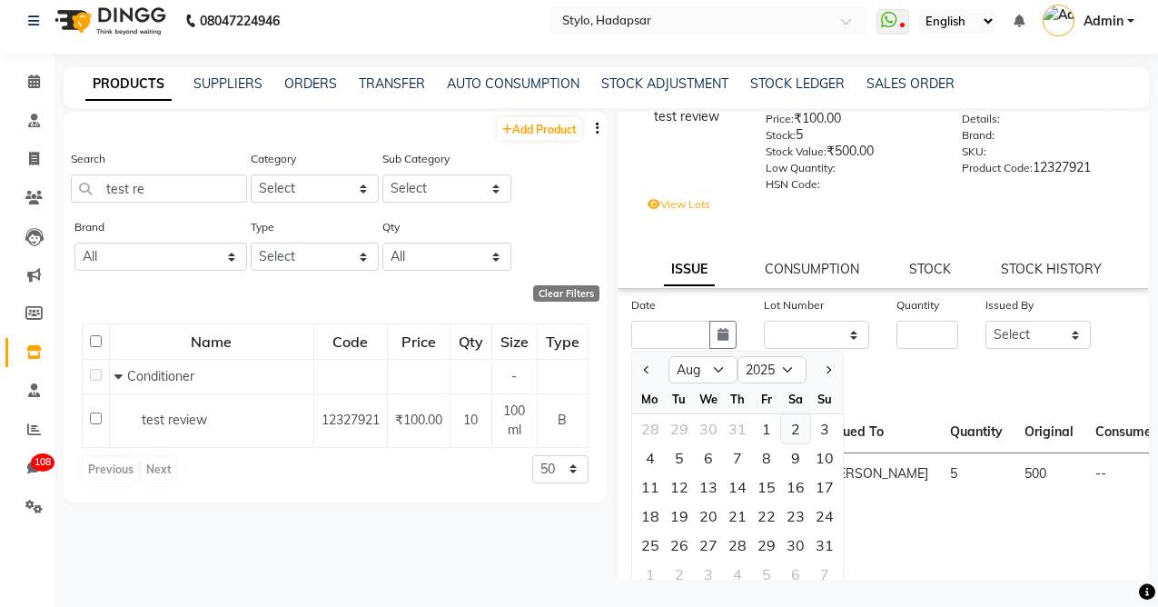
click at [796, 425] on div "2" at bounding box center [795, 428] width 29 height 29
type input "[DATE]"
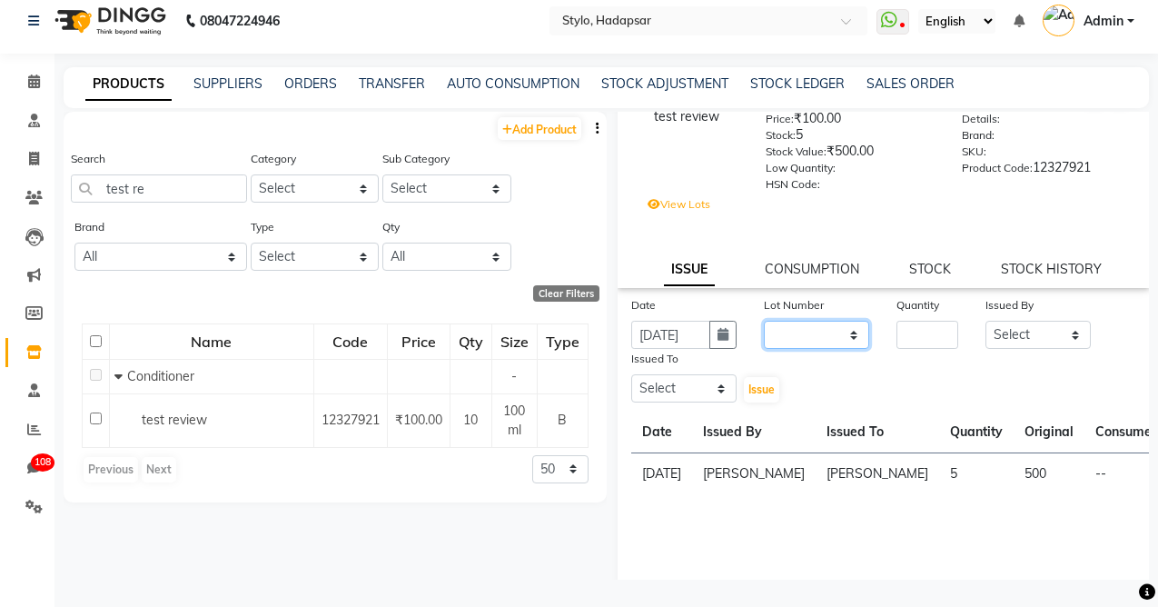
click at [815, 332] on select "None test / [DATE]" at bounding box center [816, 335] width 105 height 28
select select "2827"
click at [764, 321] on select "None test / [DATE]" at bounding box center [816, 335] width 105 height 28
click at [916, 334] on input "number" at bounding box center [927, 335] width 62 height 28
type input "5"
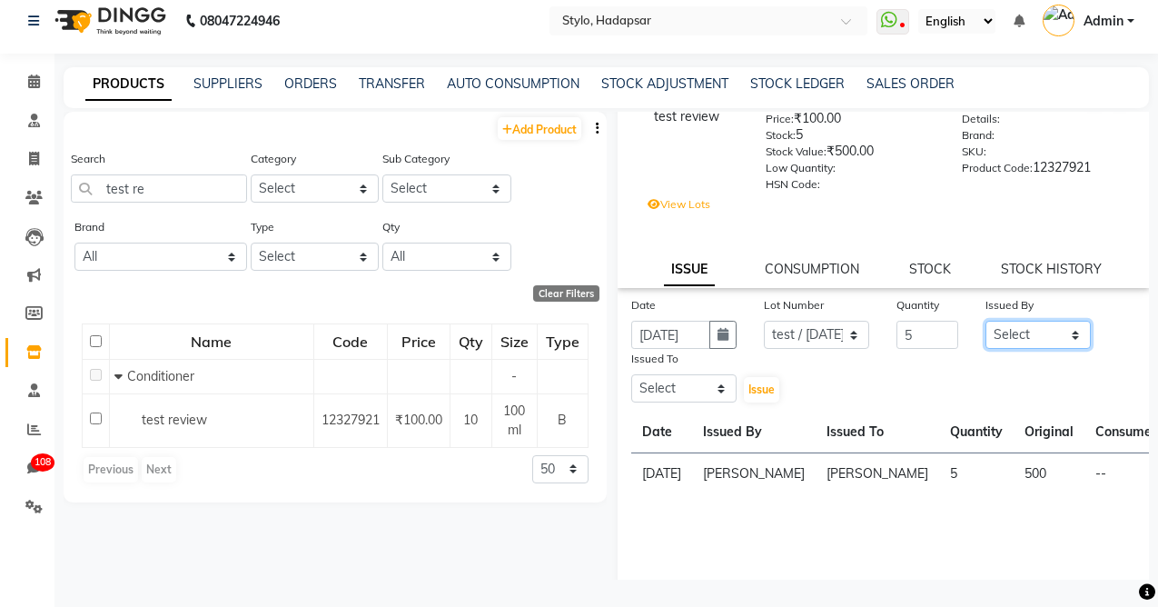
click at [1040, 330] on select "Select aadi [PERSON_NAME] Abc testing abhi Admin A Amit Ankit [PERSON_NAME] ash…" at bounding box center [1037, 335] width 105 height 28
select select "5396"
click at [985, 321] on select "Select aadi [PERSON_NAME] Abc testing abhi Admin A Amit Ankit [PERSON_NAME] ash…" at bounding box center [1037, 335] width 105 height 28
click at [677, 389] on select "Select aadi [PERSON_NAME] Abc testing abhi Admin A Amit Ankit [PERSON_NAME] ash…" at bounding box center [683, 388] width 105 height 28
select select "5396"
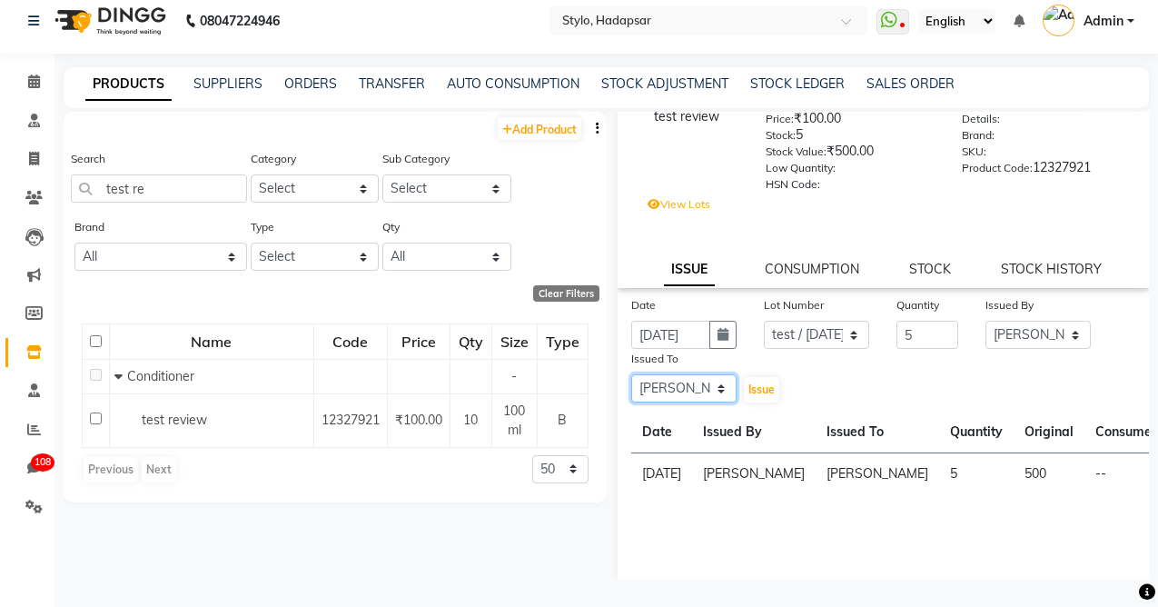
click at [631, 374] on select "Select aadi [PERSON_NAME] Abc testing abhi Admin A Amit Ankit [PERSON_NAME] ash…" at bounding box center [683, 388] width 105 height 28
click at [763, 395] on span "Issue" at bounding box center [761, 389] width 26 height 14
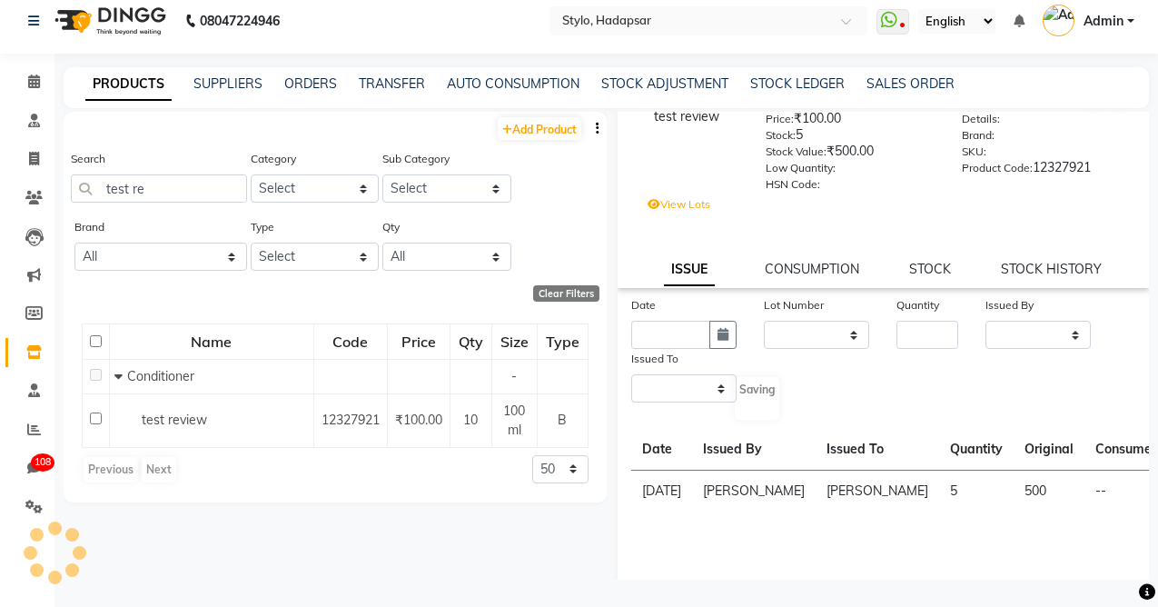
scroll to position [0, 0]
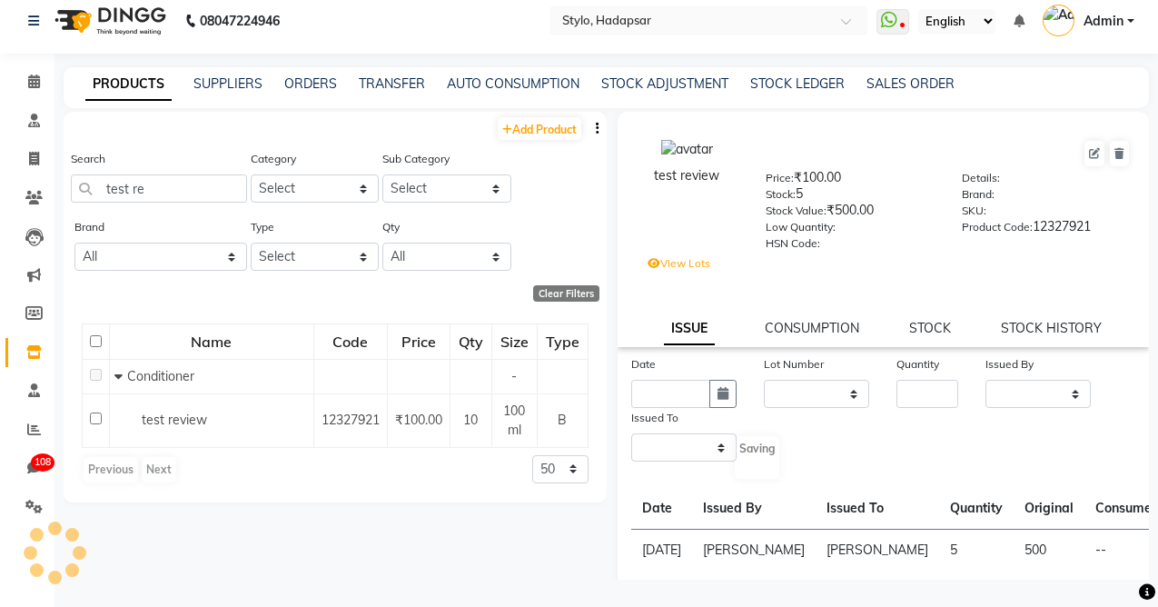
select select
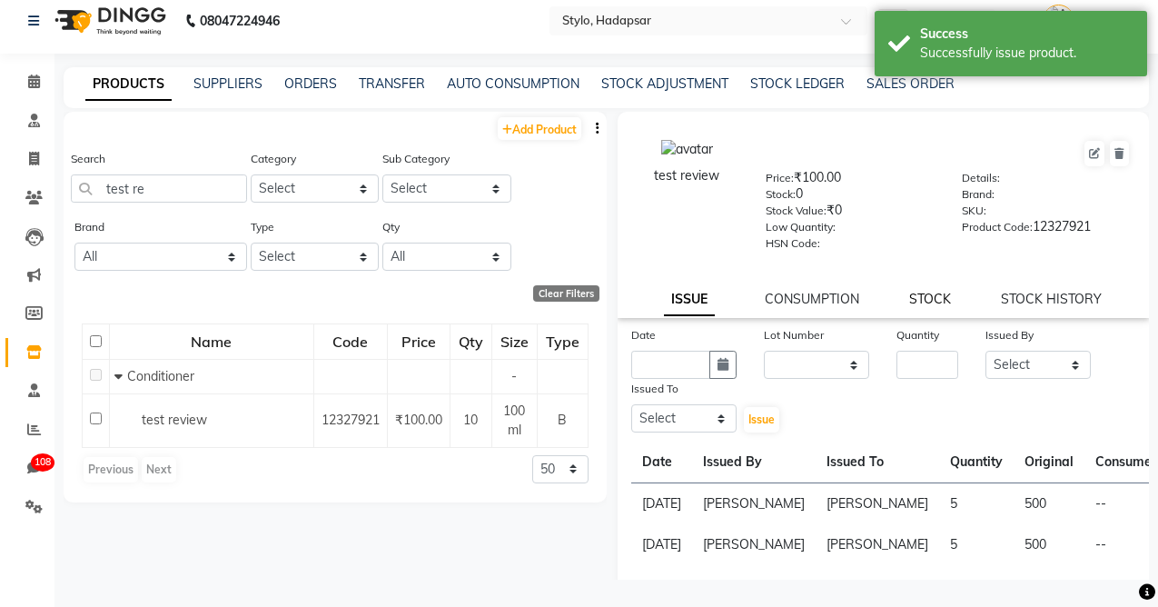
click at [934, 301] on link "STOCK" at bounding box center [930, 299] width 42 height 16
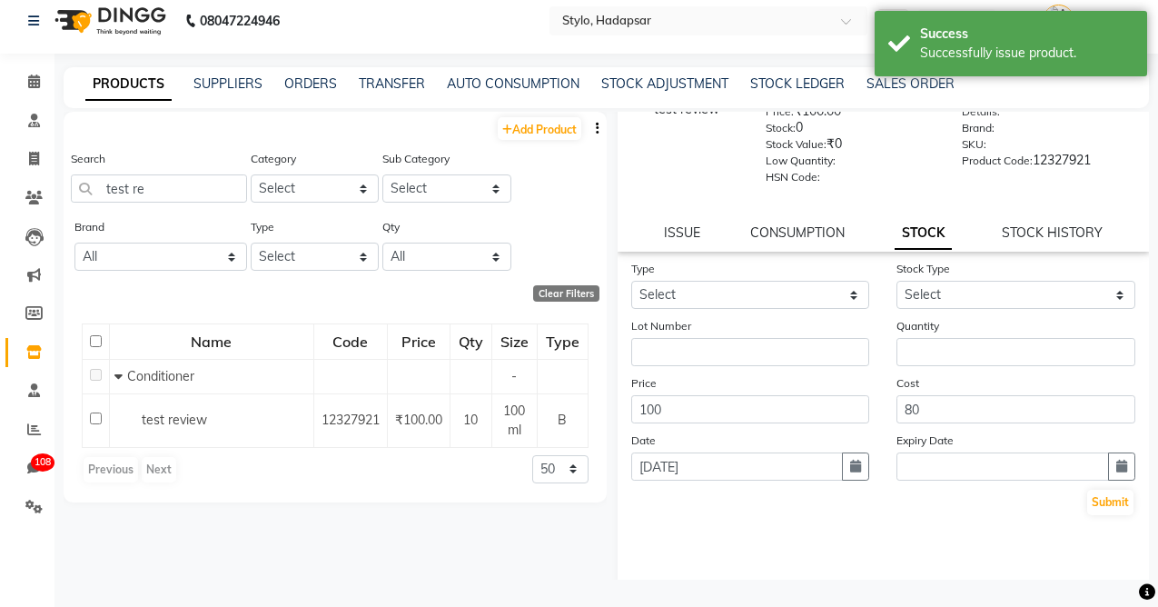
scroll to position [69, 0]
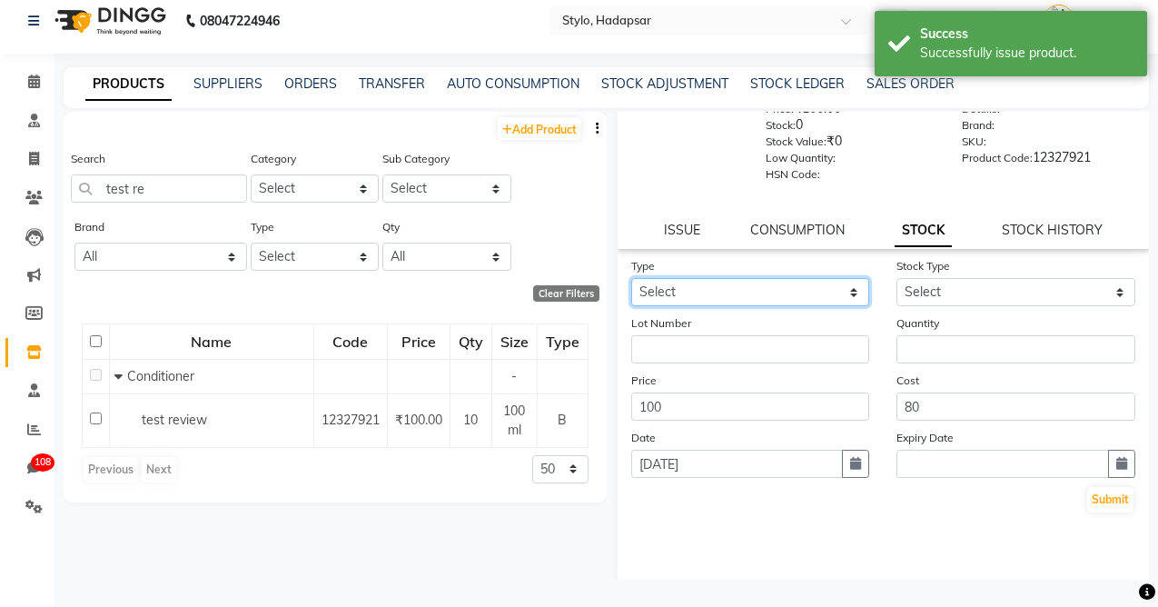
click at [734, 293] on select "Select In Out" at bounding box center [750, 292] width 239 height 28
select select "in"
click at [631, 278] on select "Select In Out" at bounding box center [750, 292] width 239 height 28
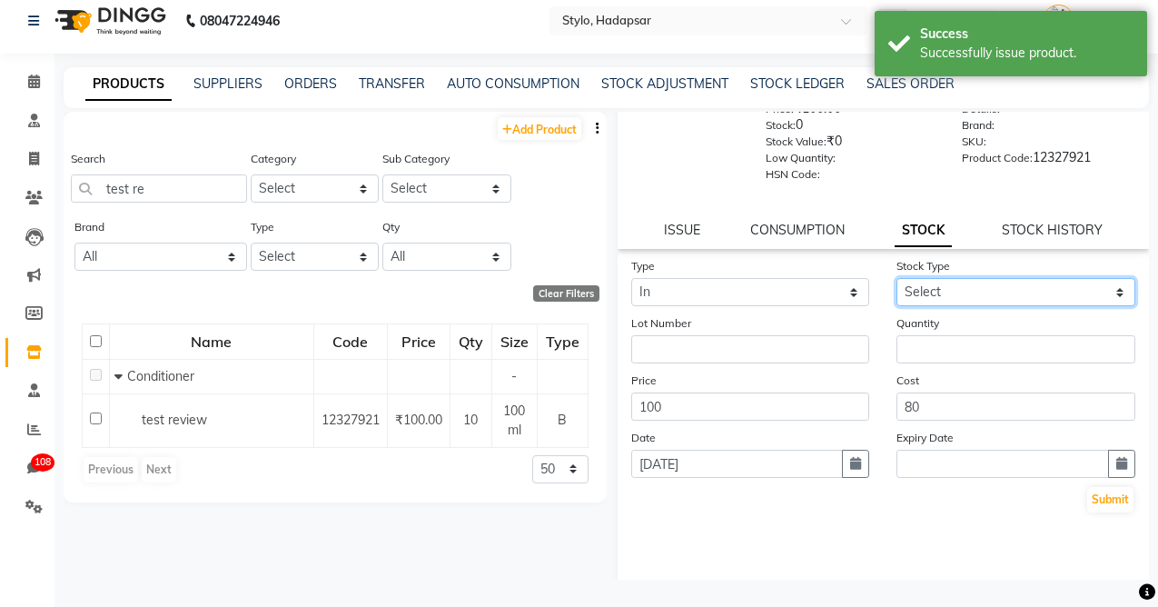
click at [971, 287] on select "Select New Stock Adjustment Return Other" at bounding box center [1015, 292] width 239 height 28
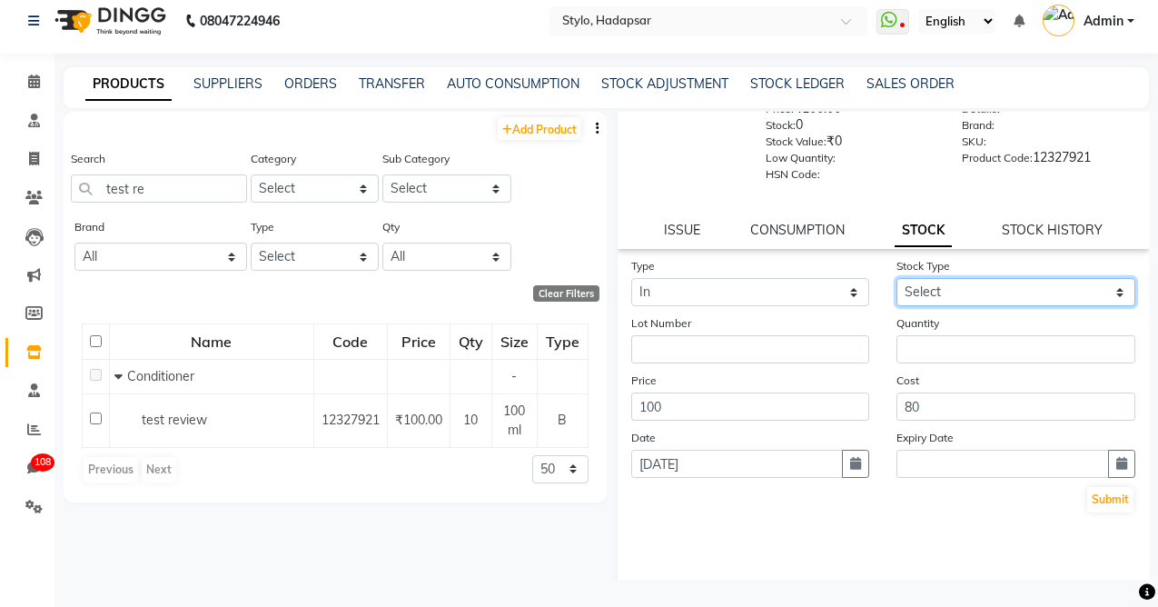
select select "new stock"
click at [896, 278] on select "Select New Stock Adjustment Return Other" at bounding box center [1015, 292] width 239 height 28
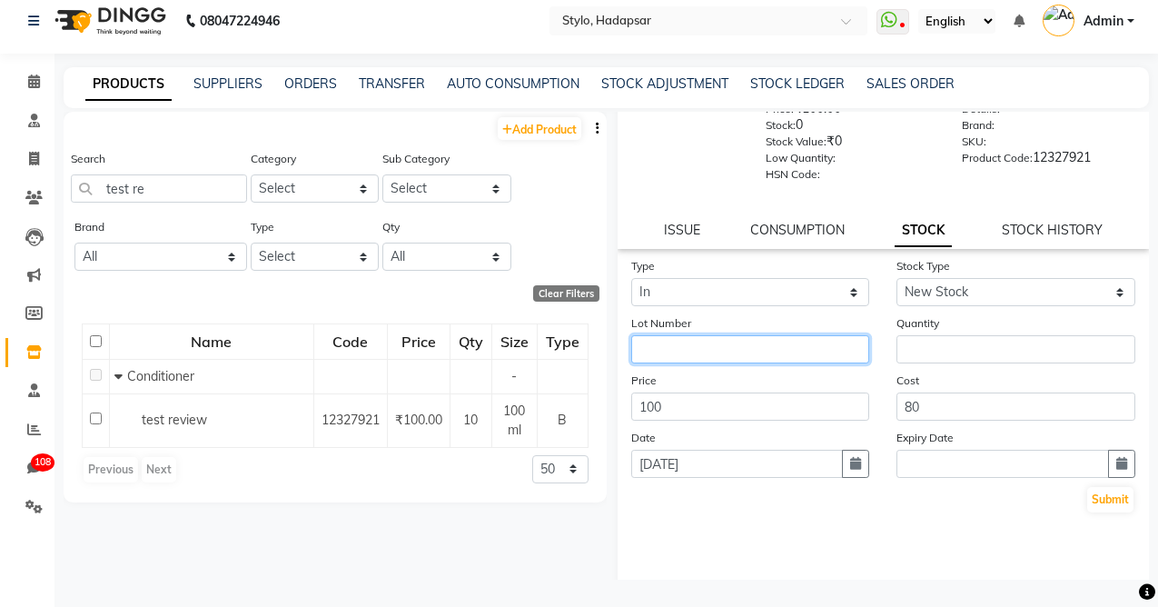
click at [677, 353] on input "text" at bounding box center [750, 349] width 239 height 28
type input "rev"
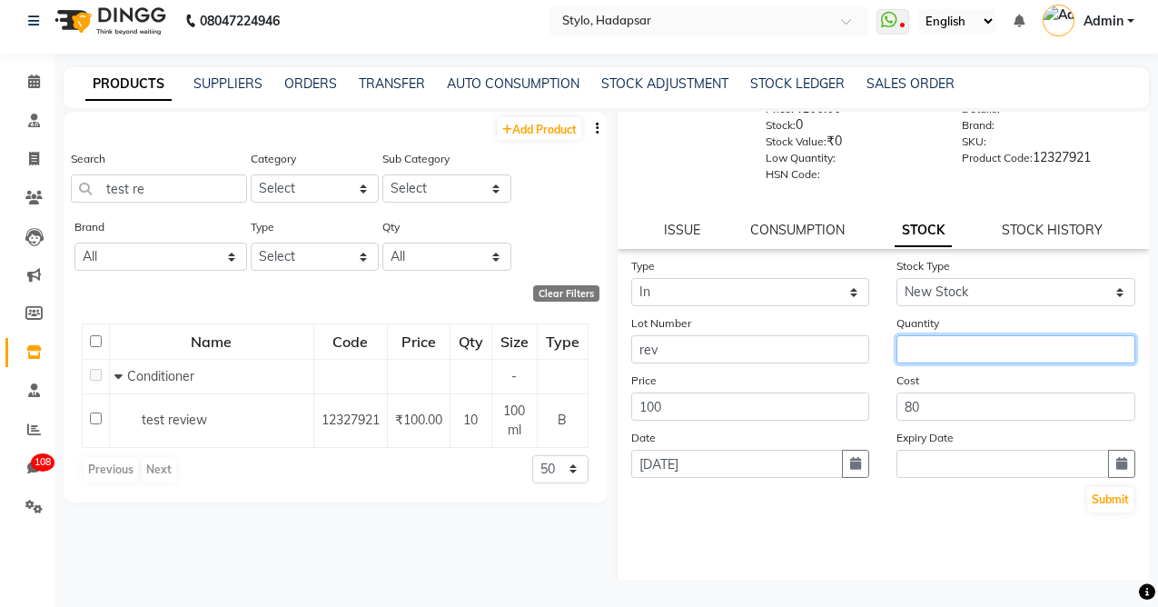
click at [925, 355] on input "number" at bounding box center [1015, 349] width 239 height 28
type input "5"
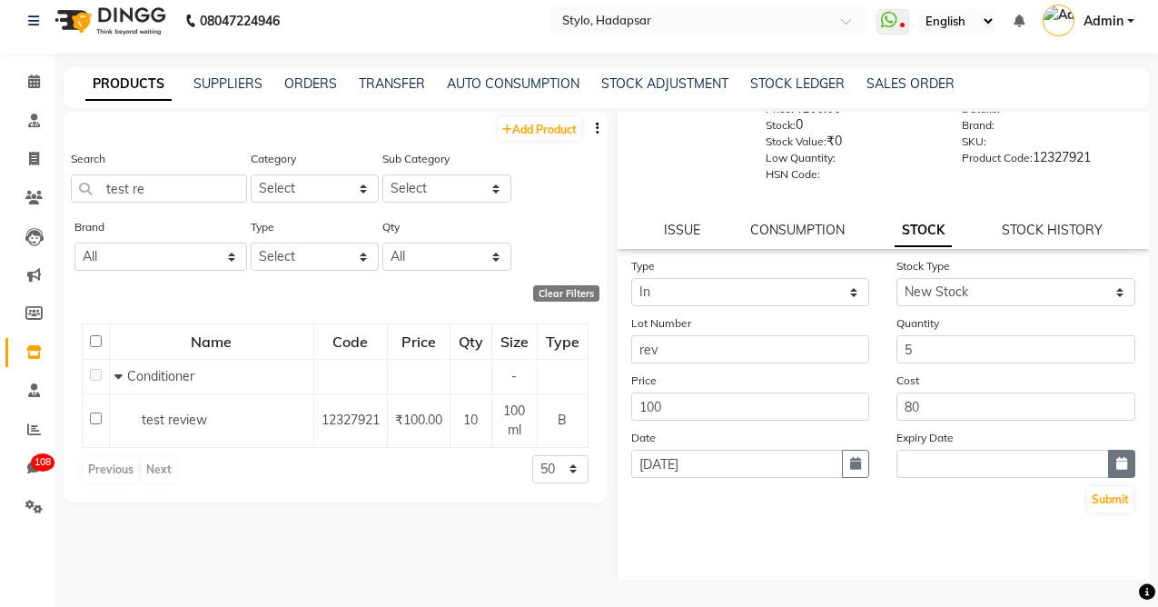
click at [1118, 466] on icon "button" at bounding box center [1121, 463] width 11 height 13
select select "9"
select select "2025"
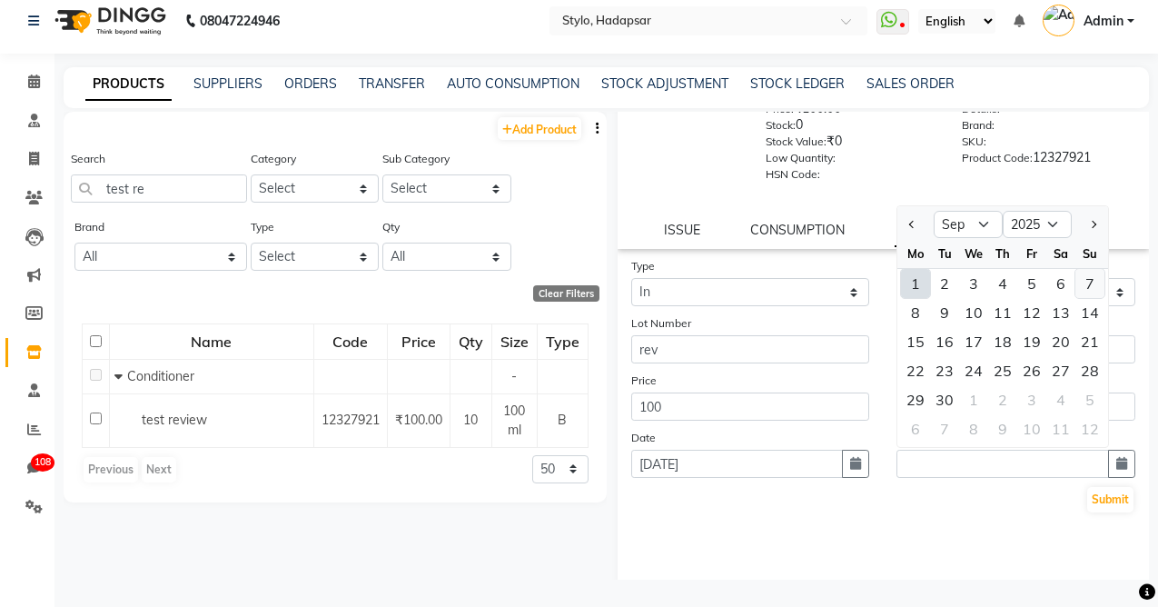
click at [1089, 284] on div "7" at bounding box center [1089, 283] width 29 height 29
type input "[DATE]"
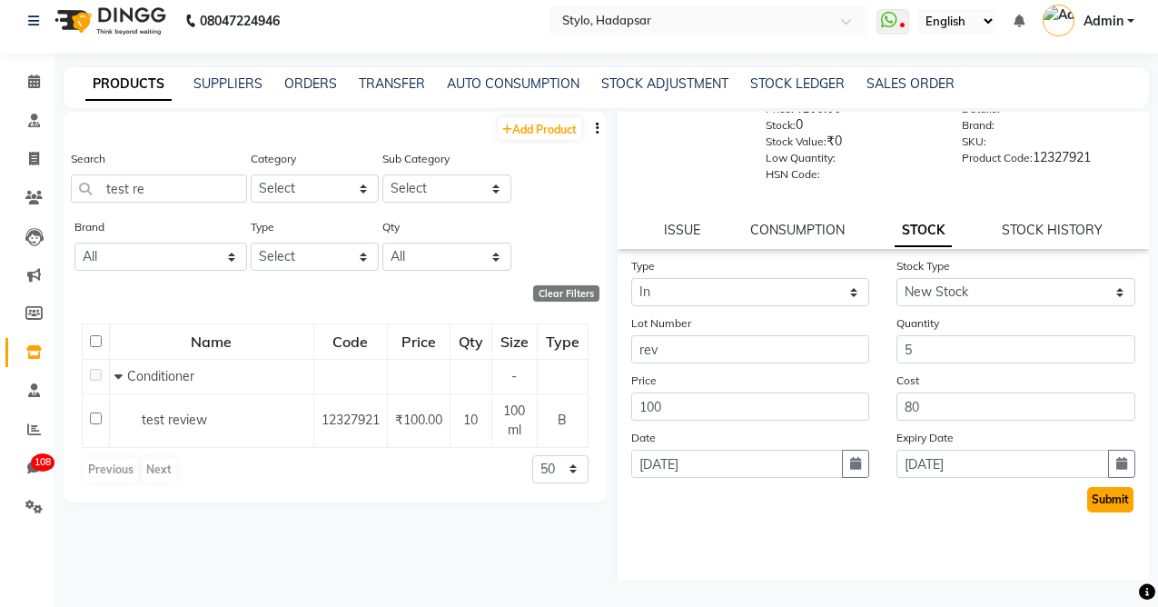
click at [1106, 504] on button "Submit" at bounding box center [1110, 499] width 46 height 25
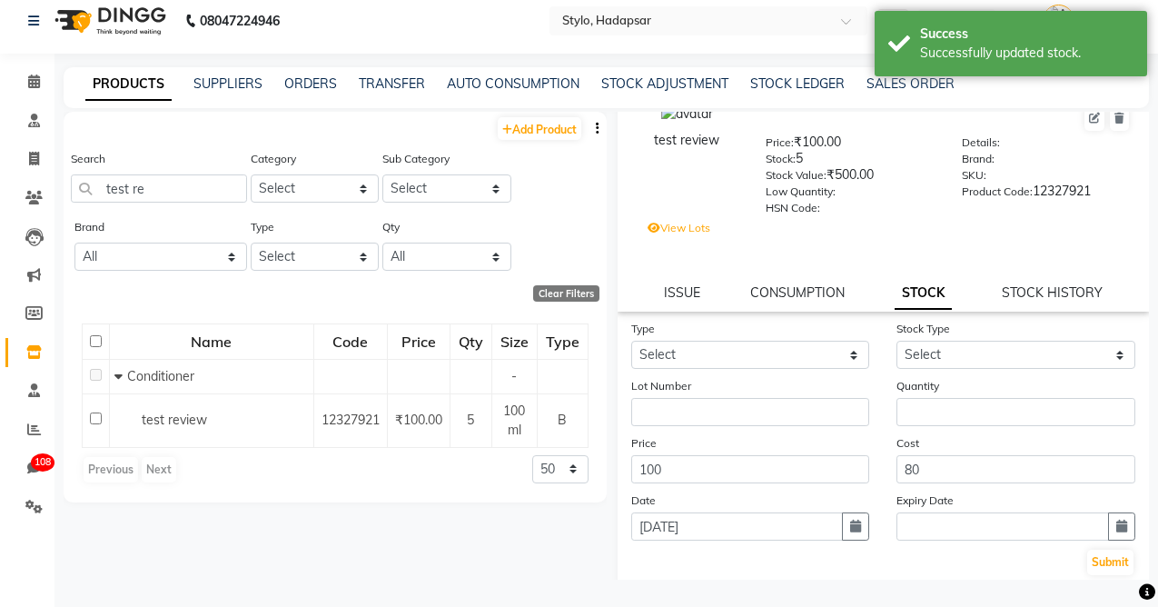
scroll to position [29, 0]
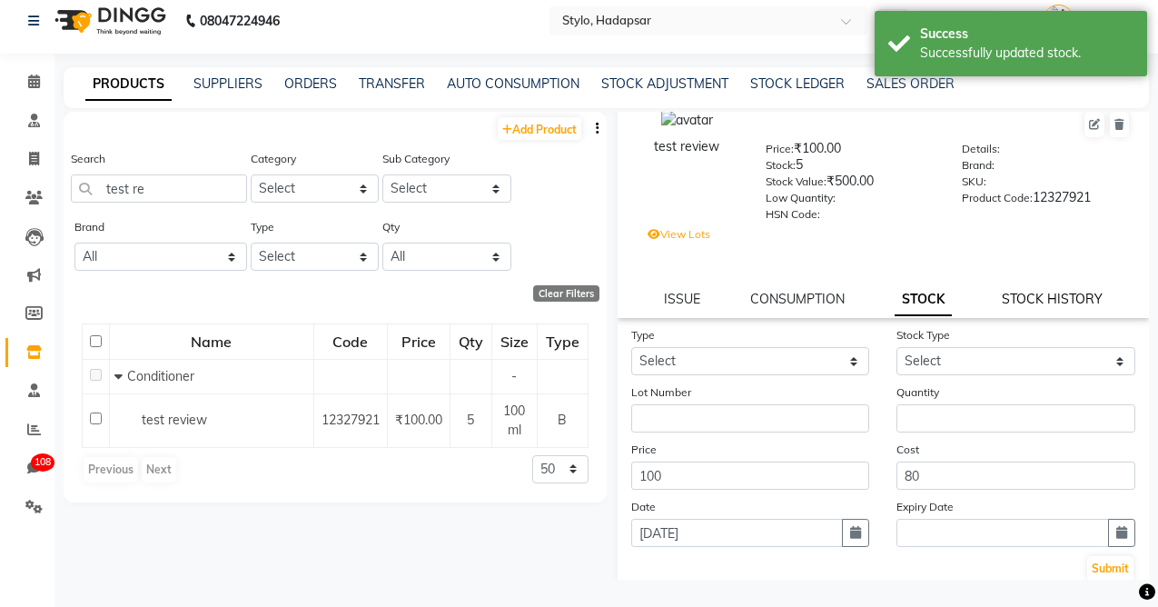
click at [1050, 295] on link "STOCK HISTORY" at bounding box center [1052, 299] width 101 height 16
select select "all"
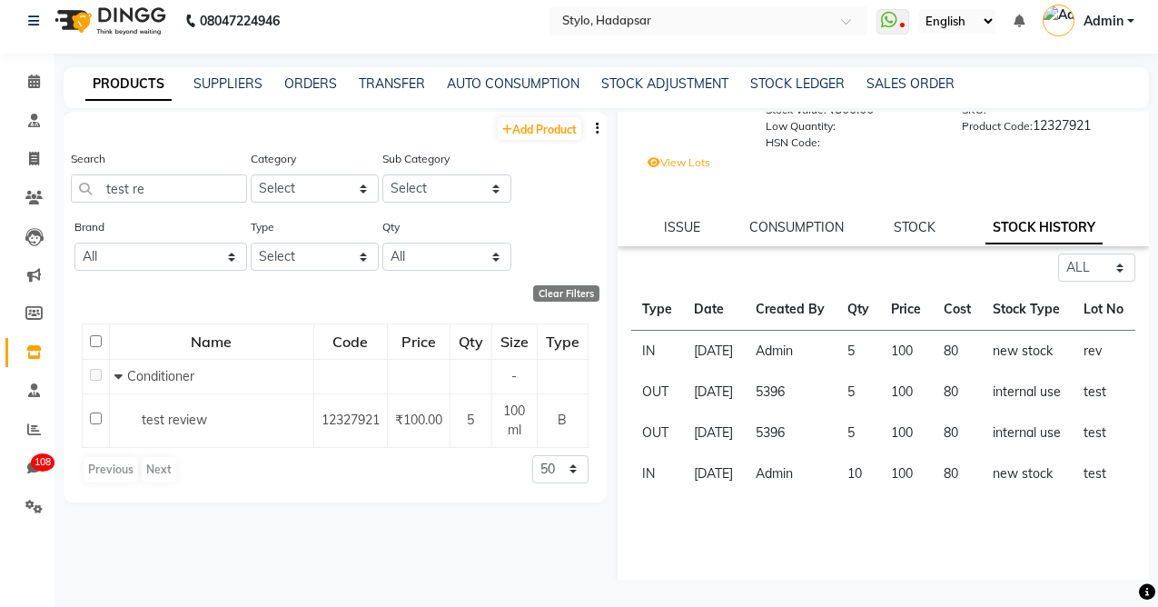
scroll to position [90, 0]
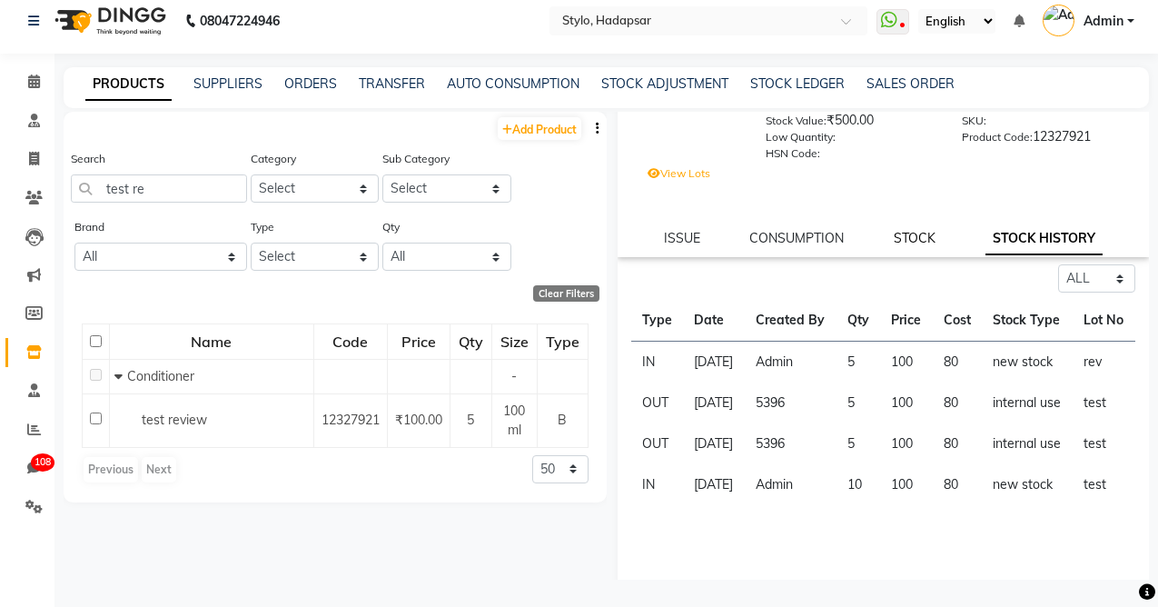
click at [921, 240] on link "STOCK" at bounding box center [915, 238] width 42 height 16
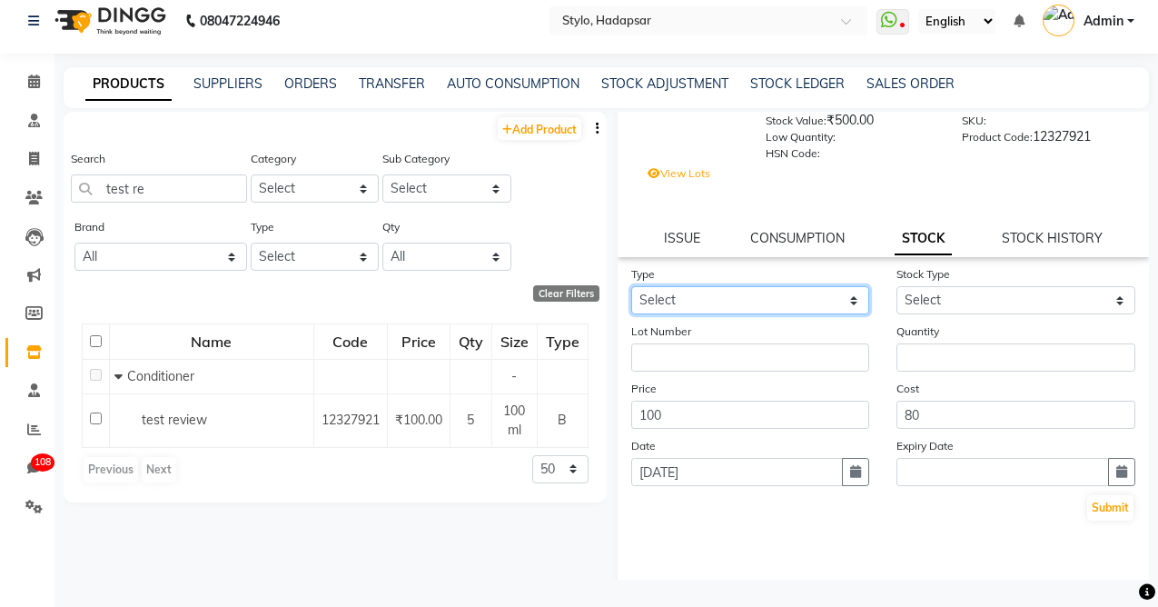
click at [674, 302] on select "Select In Out" at bounding box center [750, 300] width 239 height 28
select select "in"
click at [631, 286] on select "Select In Out" at bounding box center [750, 300] width 239 height 28
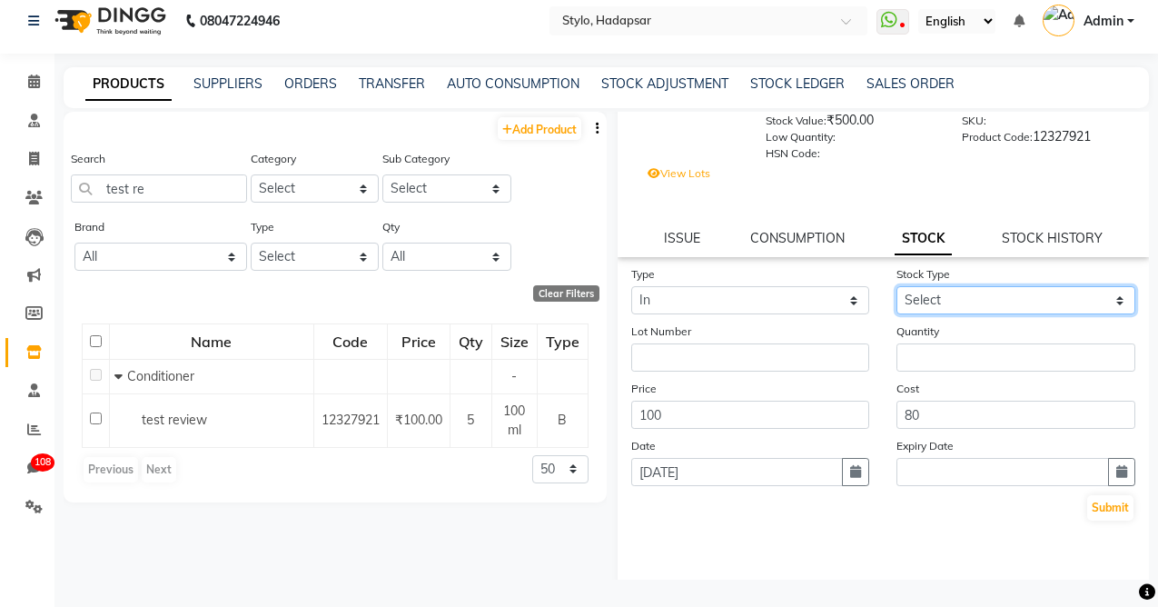
click at [930, 293] on select "Select New Stock Adjustment Return Other" at bounding box center [1015, 300] width 239 height 28
select select "new stock"
click at [896, 286] on select "Select New Stock Adjustment Return Other" at bounding box center [1015, 300] width 239 height 28
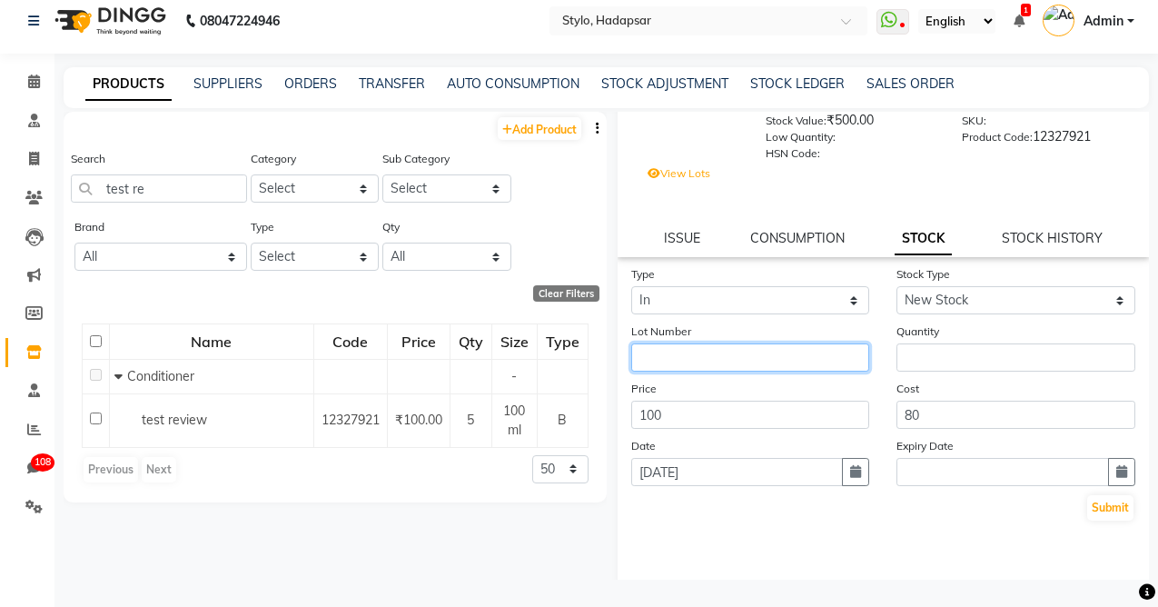
click at [697, 369] on input "text" at bounding box center [750, 357] width 239 height 28
type input "22"
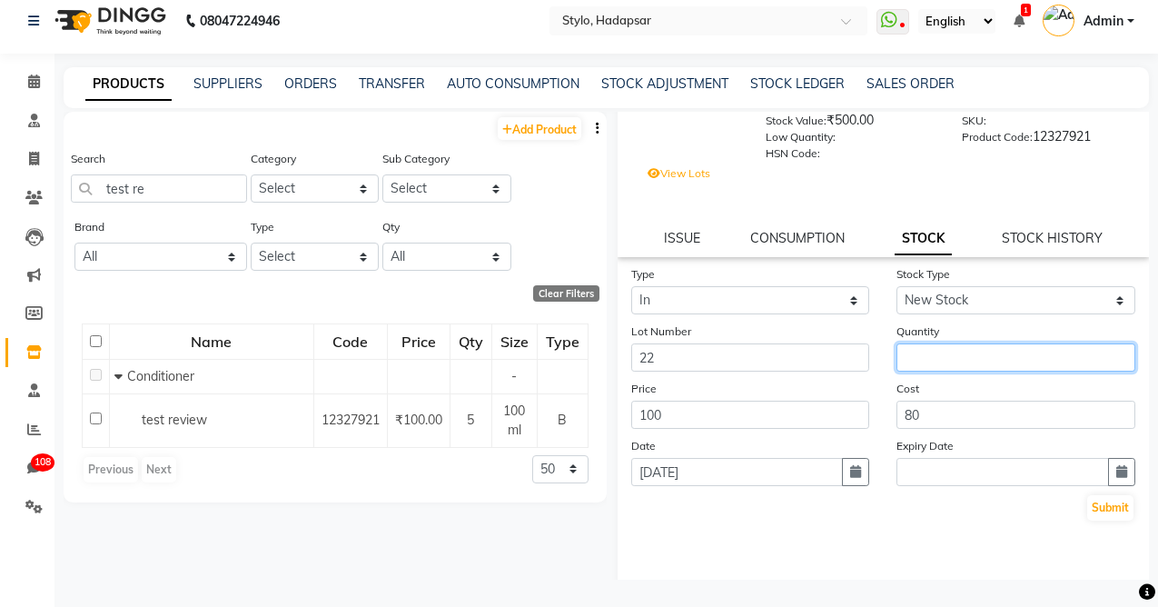
click at [939, 356] on input "number" at bounding box center [1015, 357] width 239 height 28
type input "20"
click at [1116, 470] on icon "button" at bounding box center [1121, 471] width 11 height 13
select select "9"
select select "2025"
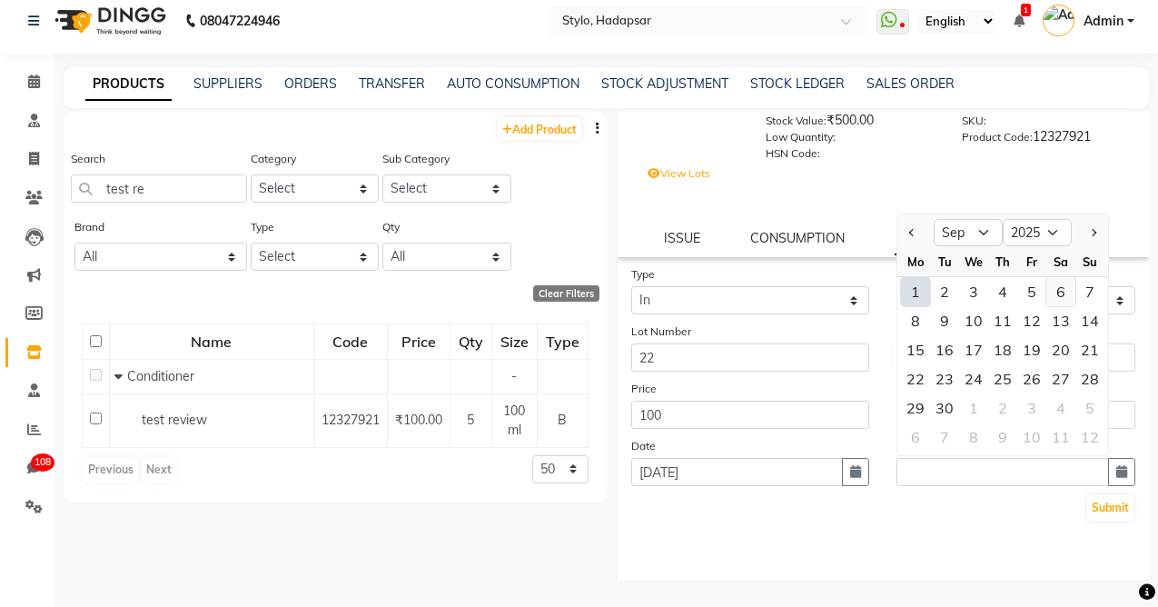
click at [1057, 299] on div "6" at bounding box center [1060, 291] width 29 height 29
type input "[DATE]"
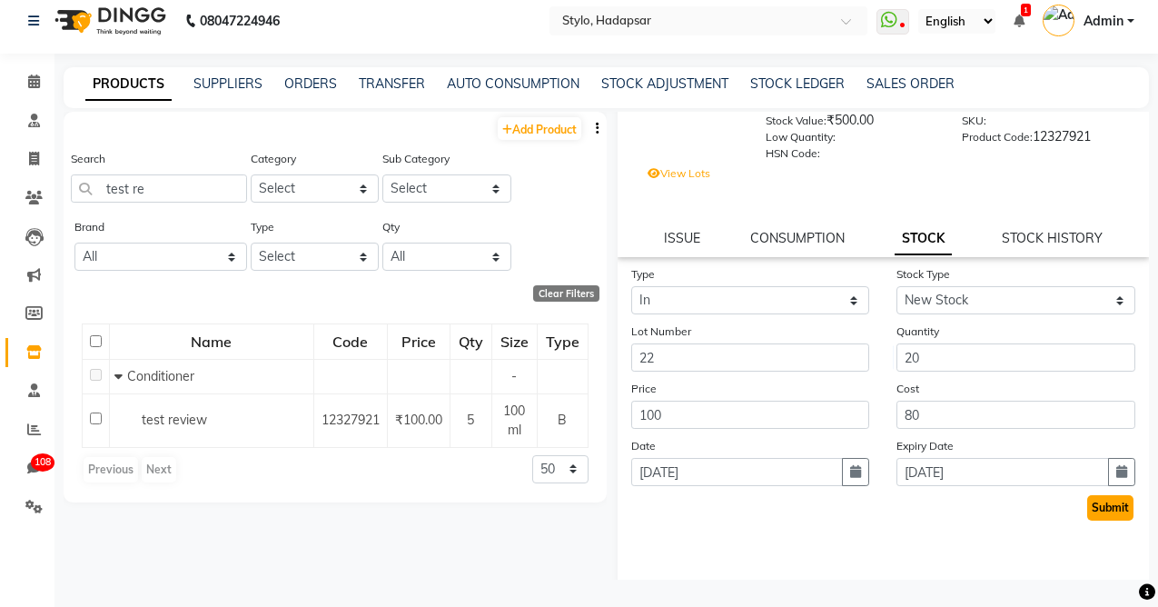
click at [1102, 515] on button "Submit" at bounding box center [1110, 507] width 46 height 25
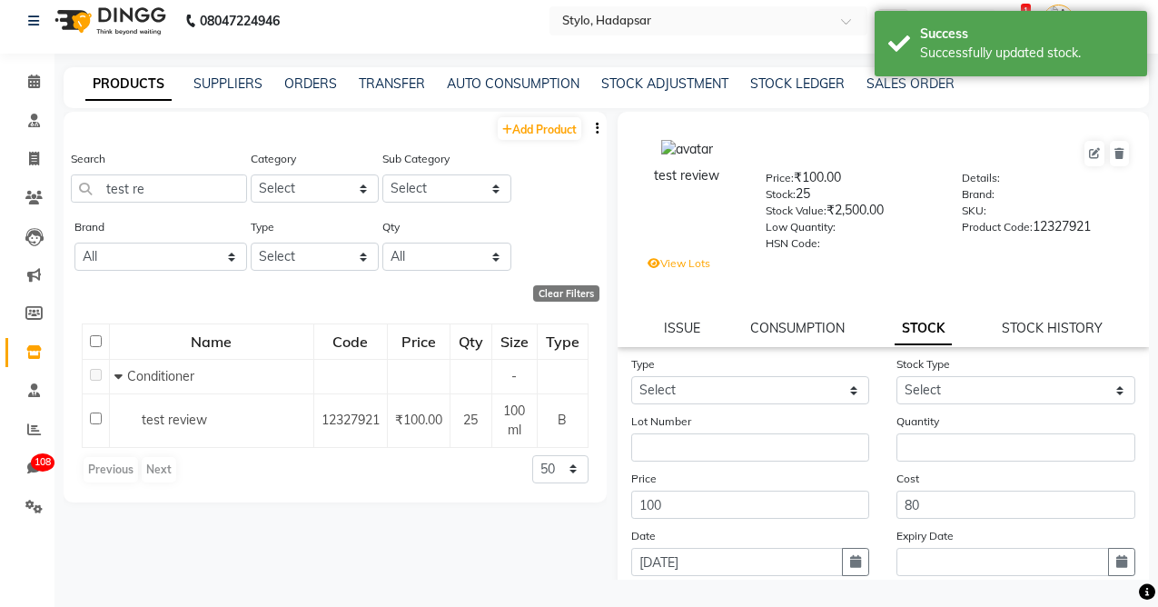
scroll to position [0, 0]
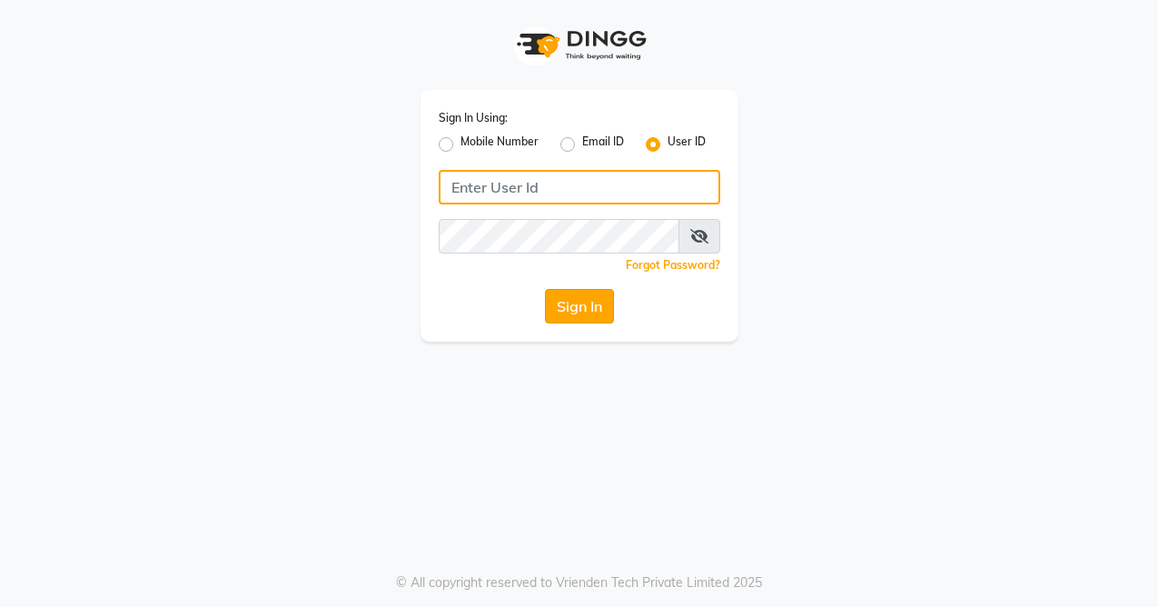
type input "e1-922"
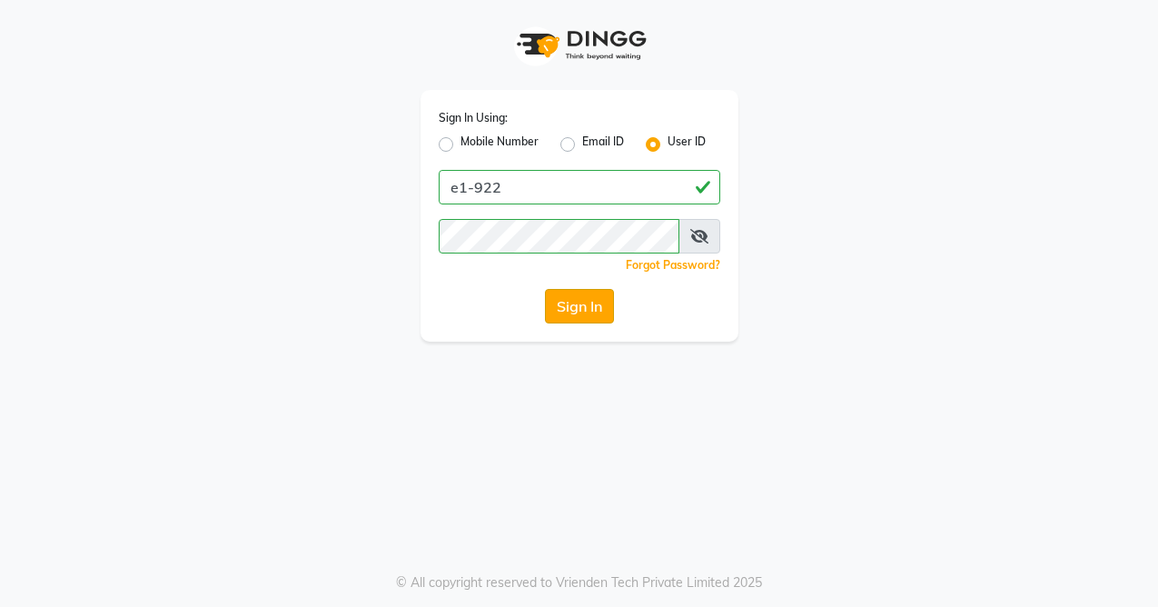
click at [596, 315] on button "Sign In" at bounding box center [579, 306] width 69 height 35
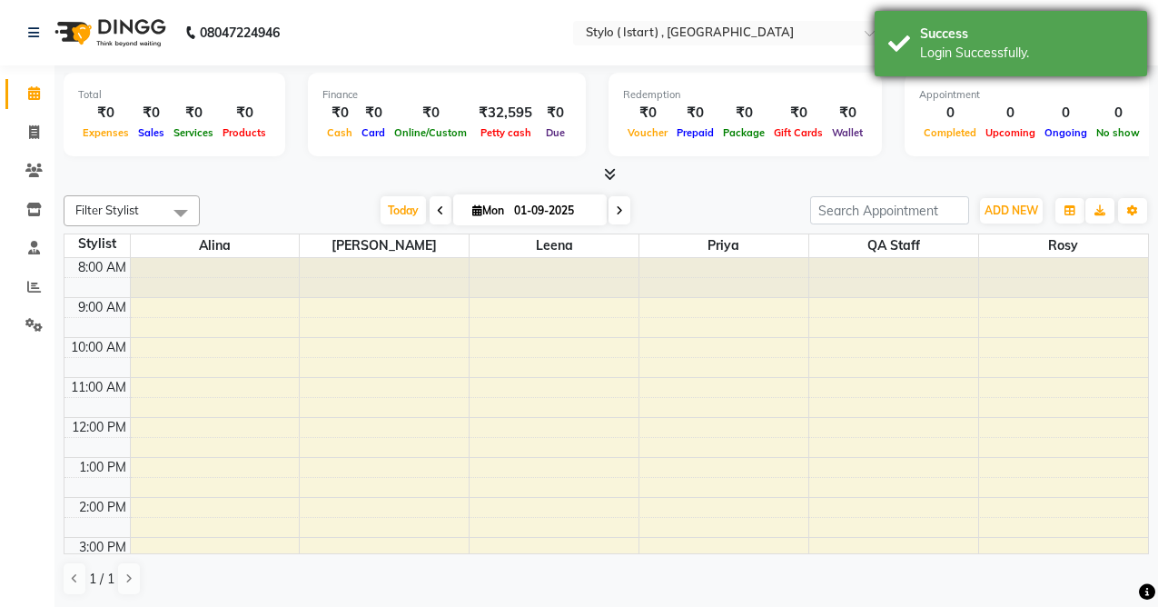
click at [1120, 24] on div "Success Login Successfully." at bounding box center [1011, 43] width 272 height 65
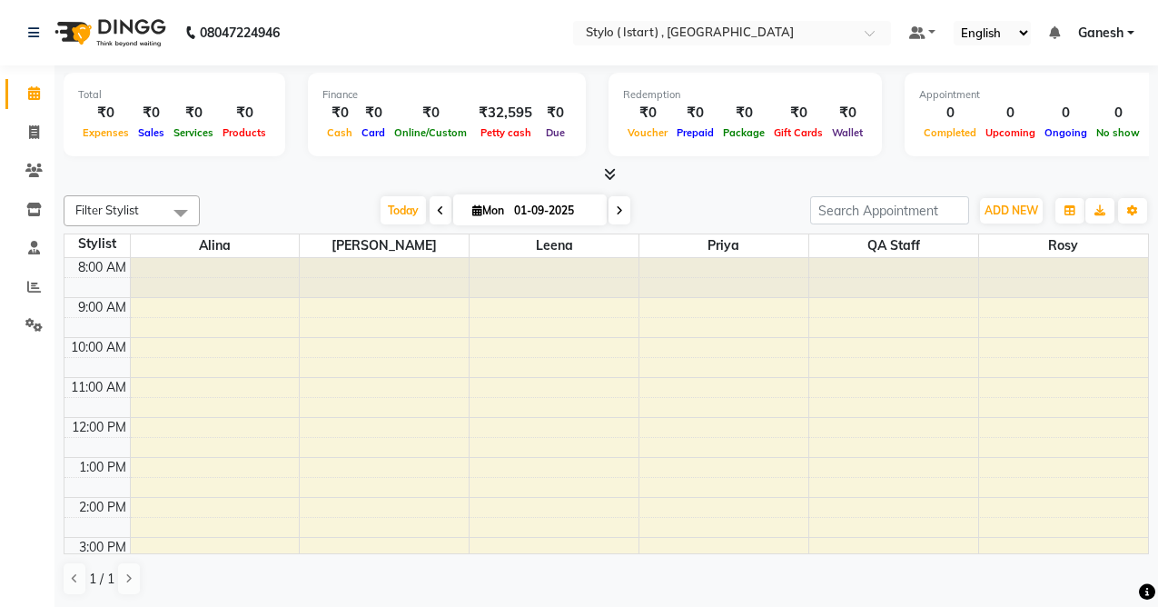
click at [1120, 24] on span "Ganesh" at bounding box center [1100, 33] width 45 height 19
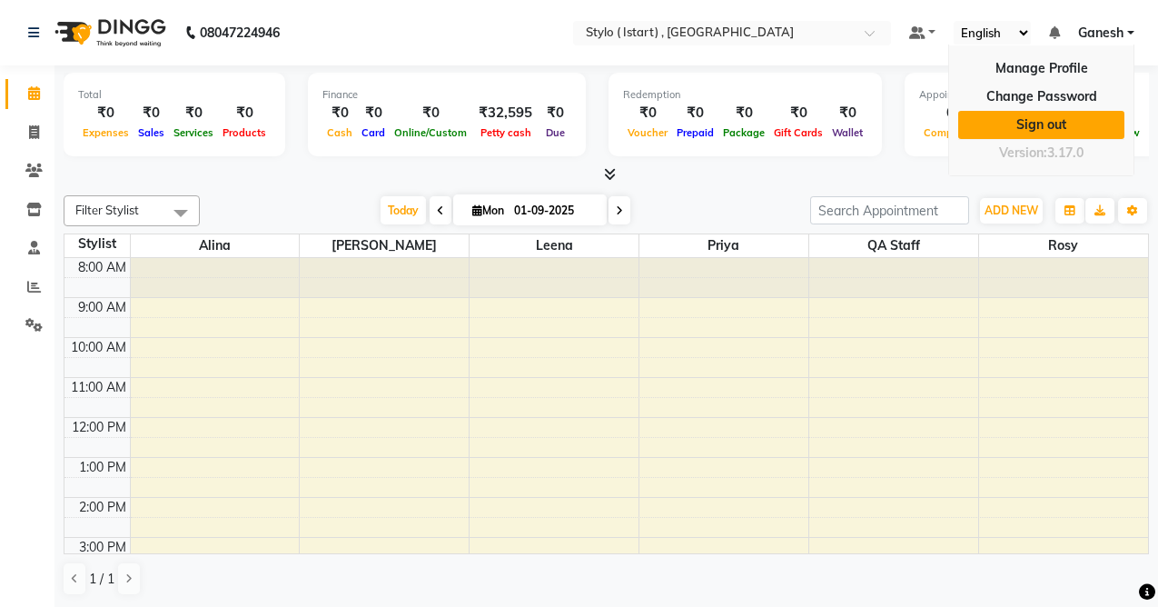
click at [1041, 123] on link "Sign out" at bounding box center [1041, 125] width 166 height 28
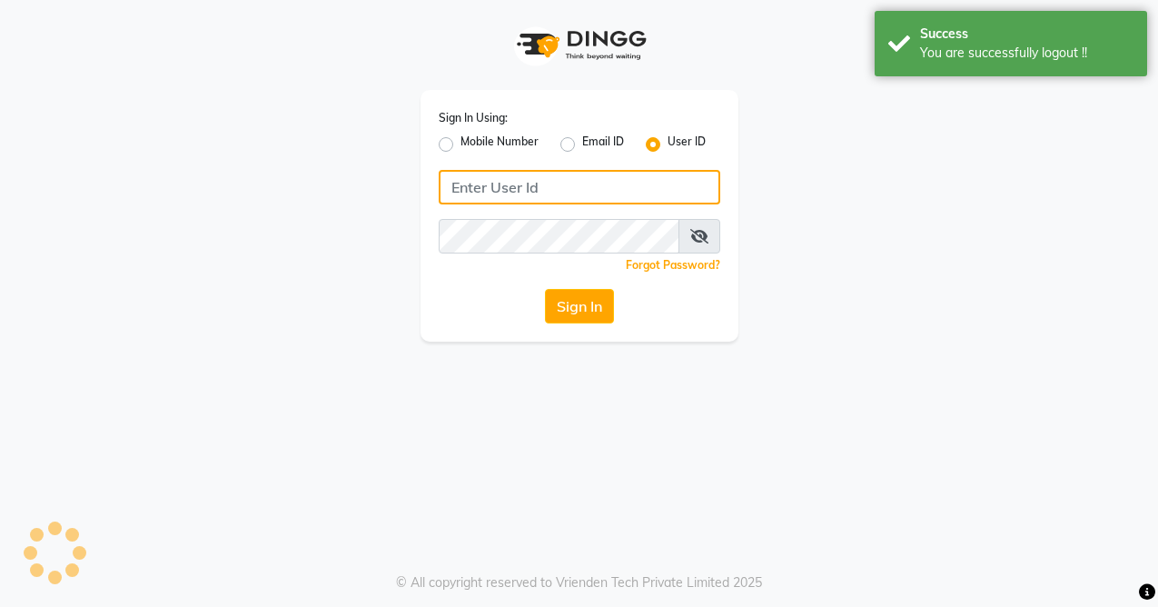
type input "e1-922"
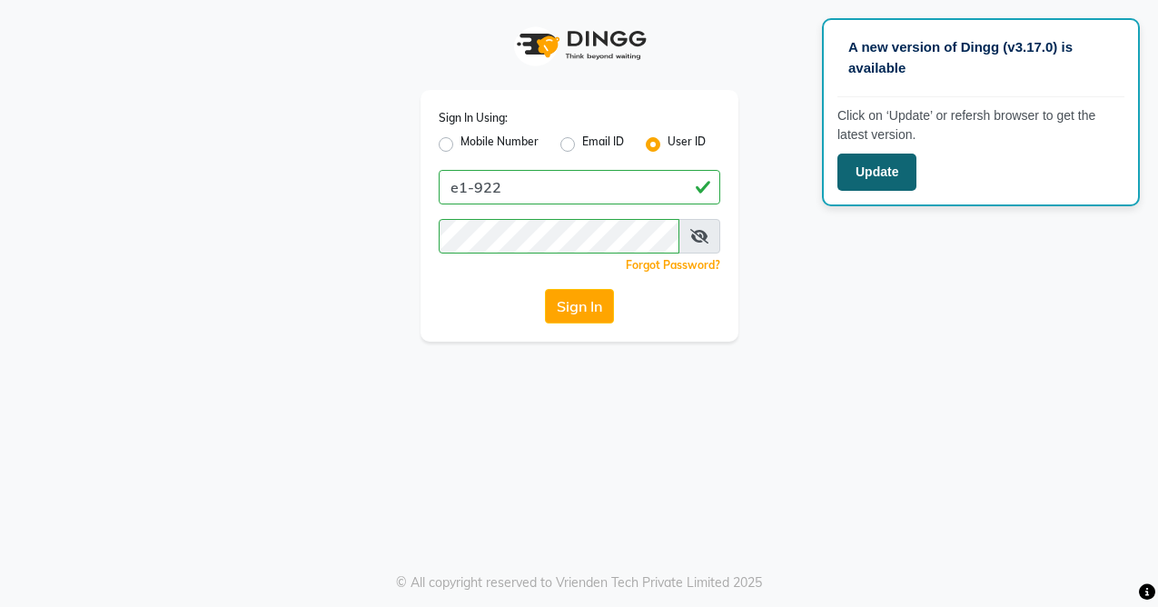
click at [901, 171] on button "Update" at bounding box center [876, 171] width 79 height 37
